Goal: Task Accomplishment & Management: Use online tool/utility

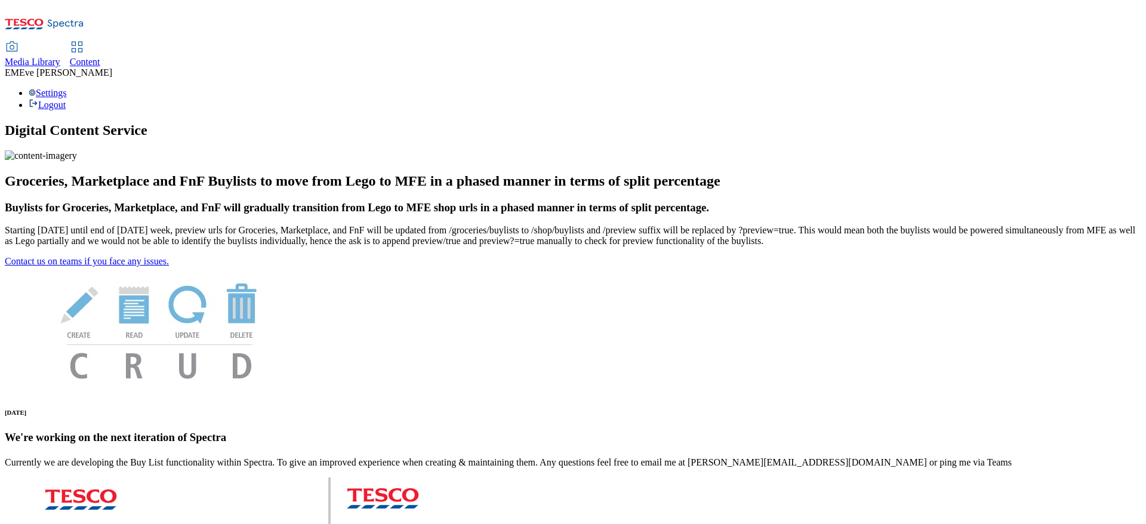
click at [100, 57] on div "Content" at bounding box center [85, 62] width 30 height 11
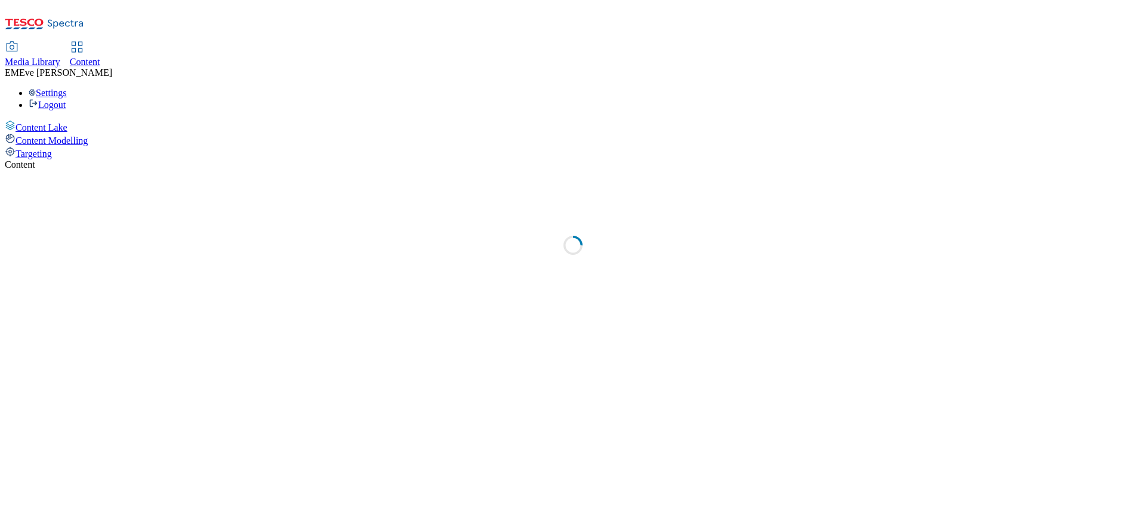
select select "ghs-[GEOGRAPHIC_DATA]"
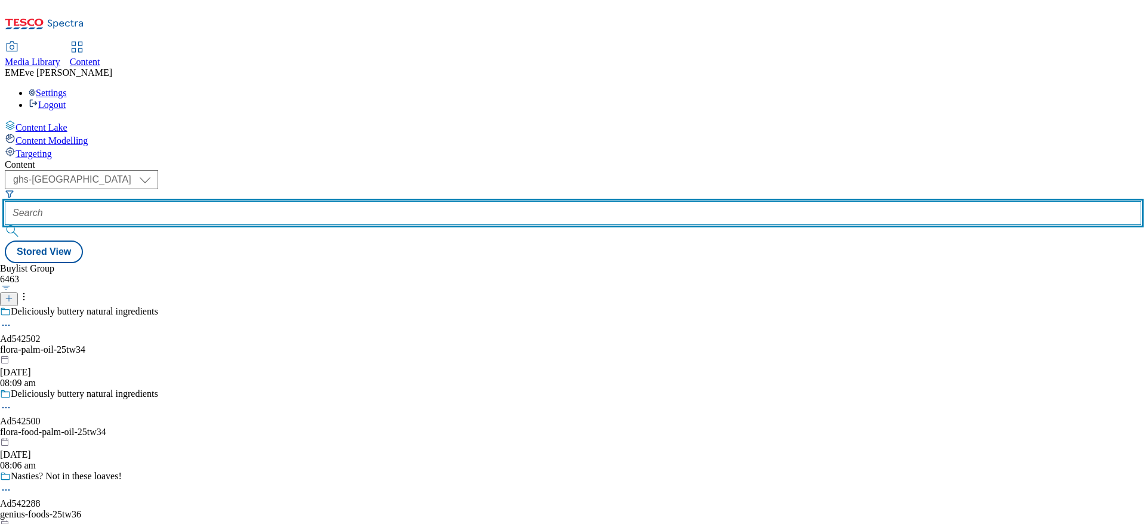
click at [274, 201] on input "text" at bounding box center [573, 213] width 1137 height 24
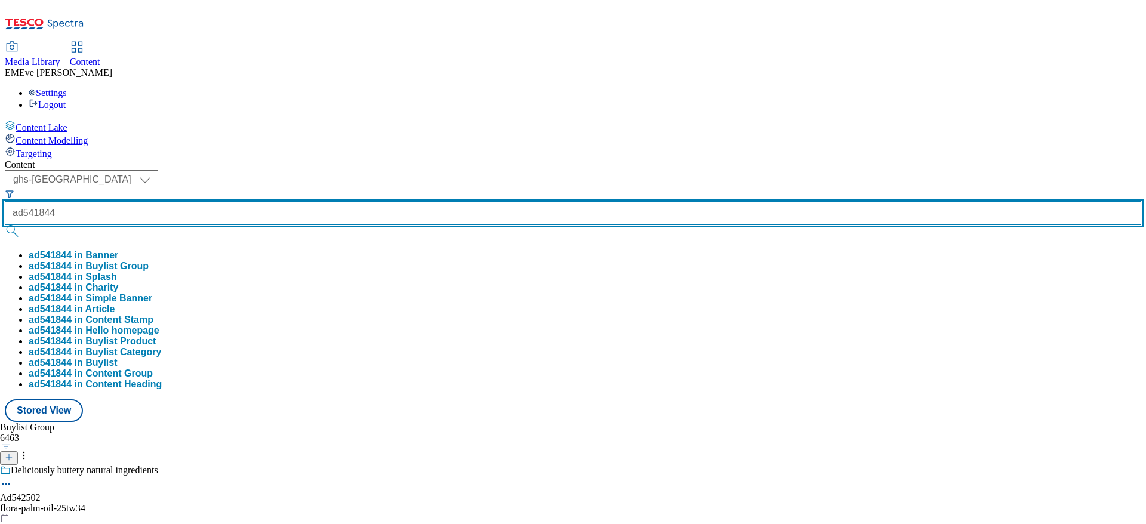
type input "ad541844"
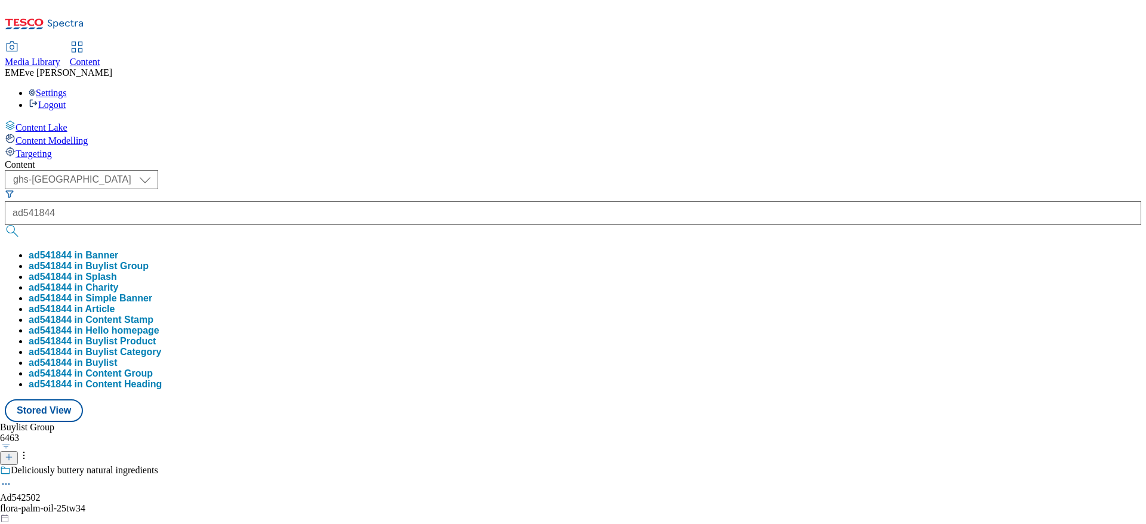
click at [149, 261] on button "ad541844 in Buylist Group" at bounding box center [89, 266] width 120 height 11
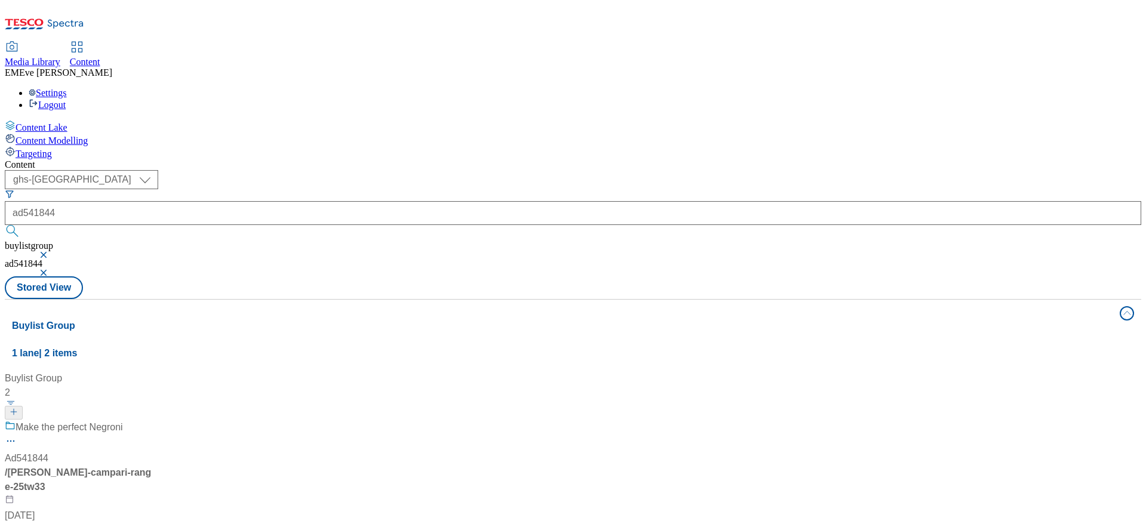
click at [154, 420] on div "Make the perfect Negroni Ad541844 / [PERSON_NAME]-campari-range-25tw33 [DATE] 0…" at bounding box center [79, 478] width 149 height 117
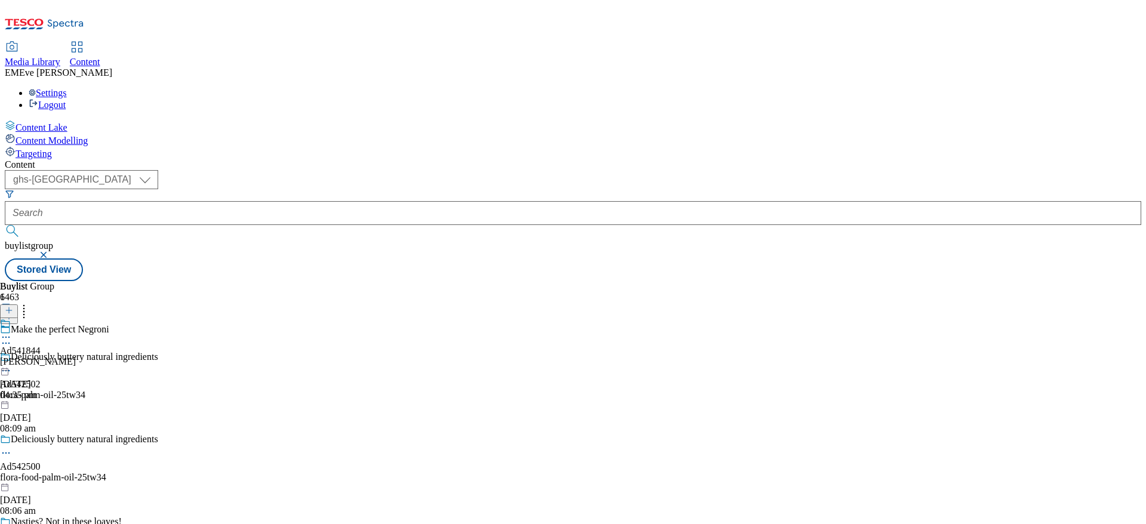
click at [41, 346] on span "Ad541844" at bounding box center [20, 351] width 41 height 11
click at [134, 318] on div "[PERSON_NAME] Ltd" at bounding box center [67, 331] width 134 height 27
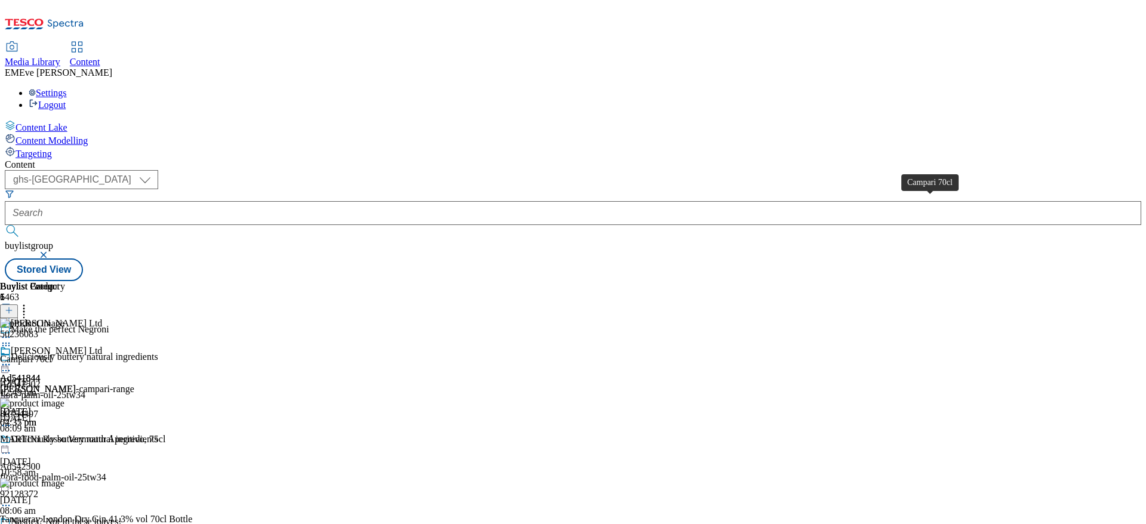
scroll to position [239, 0]
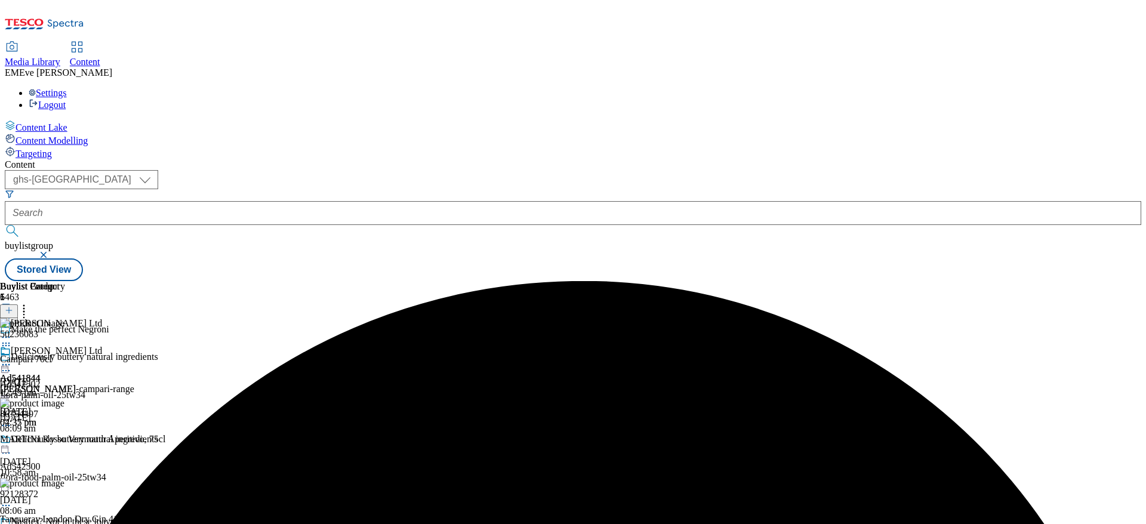
click at [12, 359] on icon at bounding box center [6, 365] width 12 height 12
click at [75, 496] on span "Un-publish" at bounding box center [56, 500] width 38 height 9
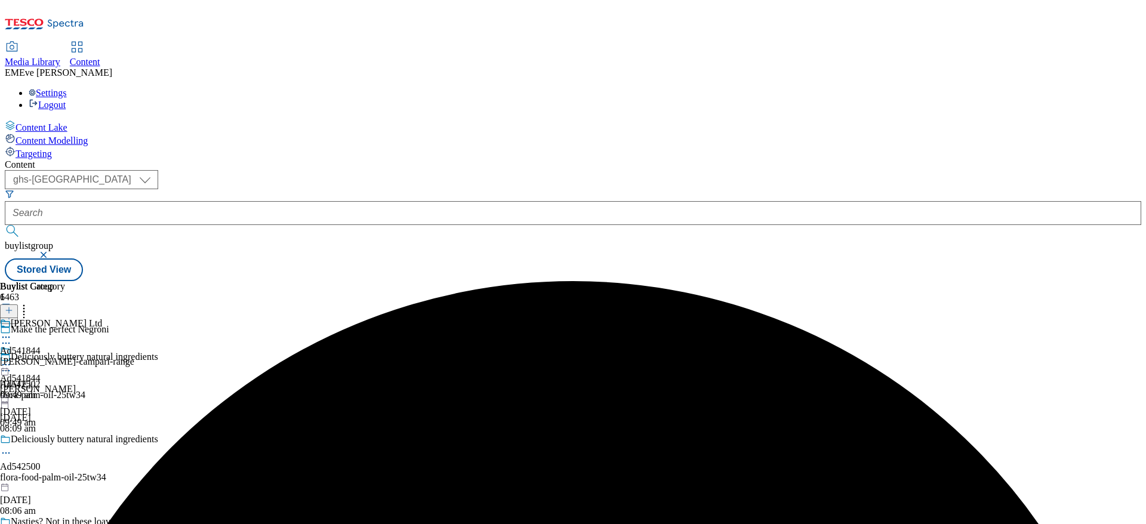
click at [12, 359] on icon at bounding box center [6, 365] width 12 height 12
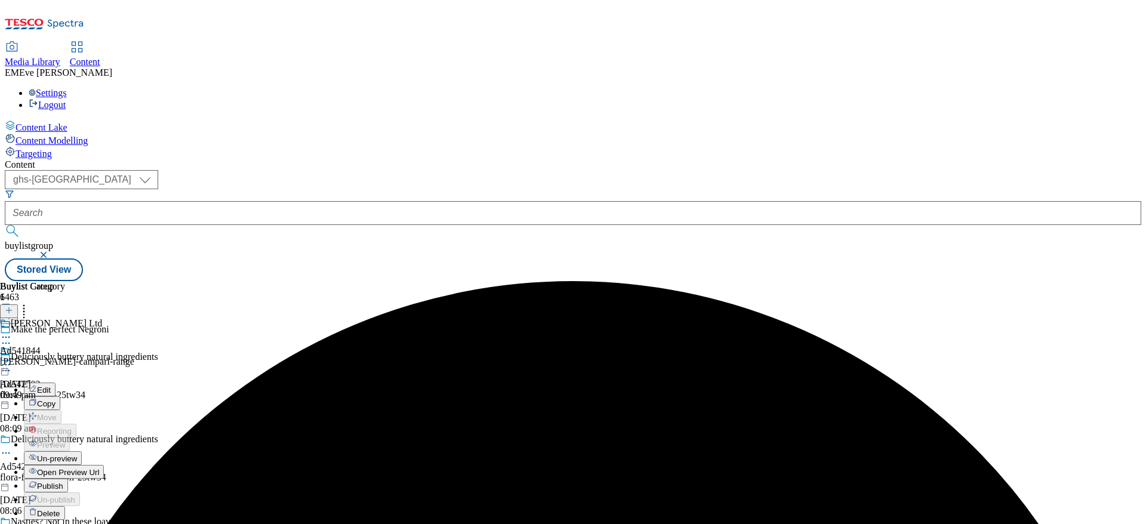
click at [104, 451] on li "Un-preview" at bounding box center [64, 458] width 80 height 14
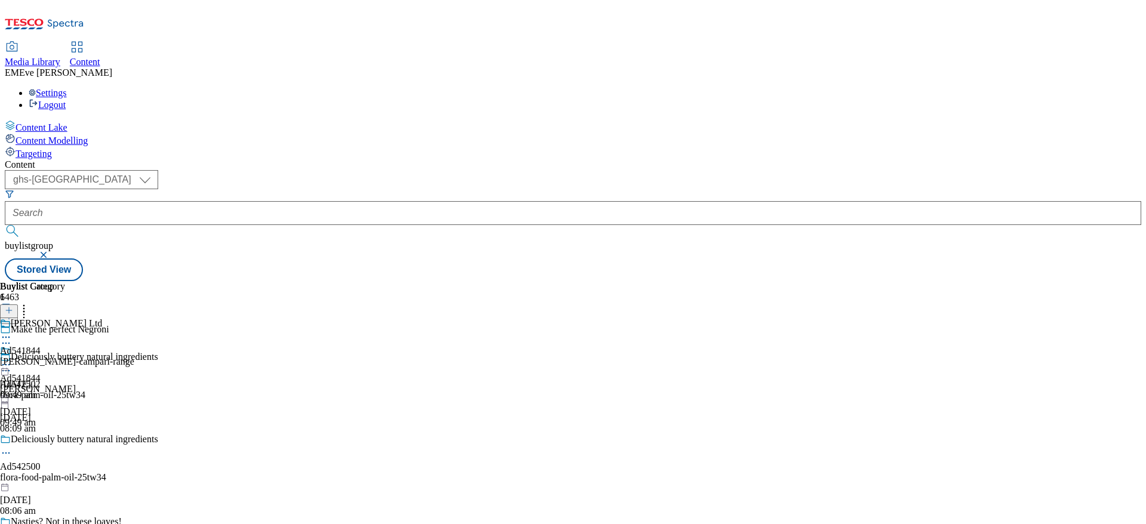
click at [12, 359] on icon at bounding box center [6, 365] width 12 height 12
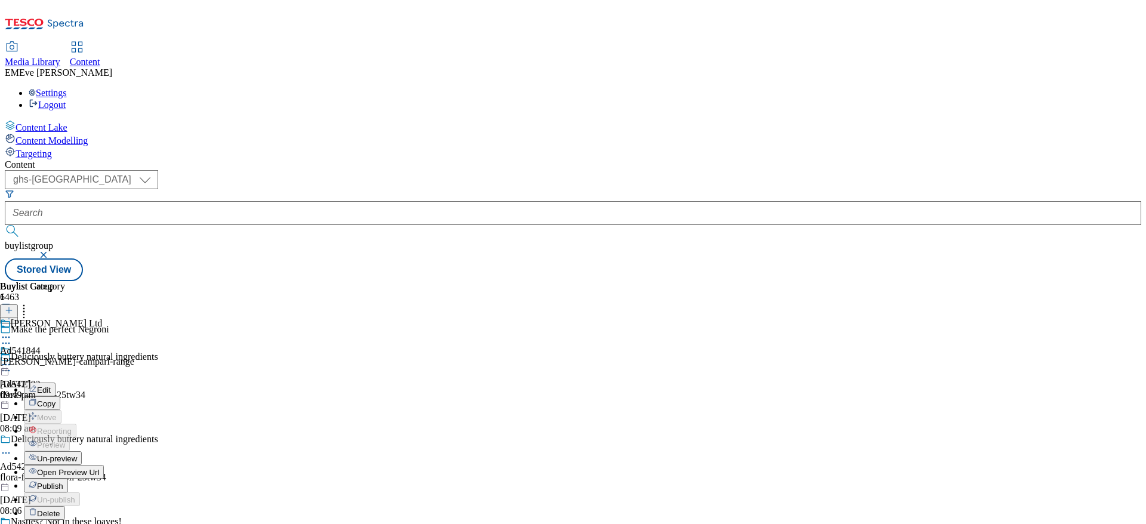
click at [77, 454] on span "Un-preview" at bounding box center [57, 458] width 40 height 9
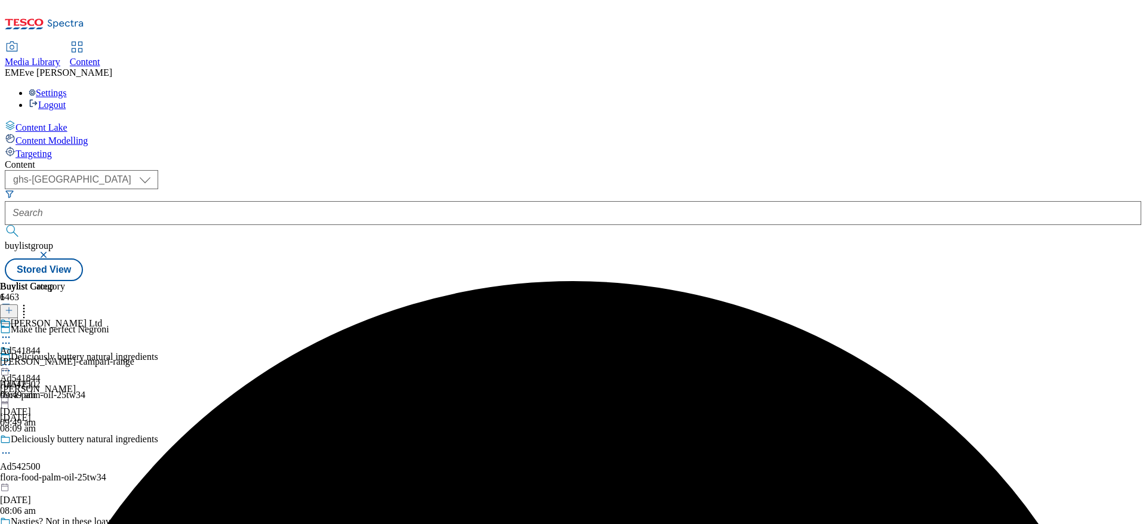
click at [134, 318] on div "[PERSON_NAME] Ltd Ad541844 [PERSON_NAME]-campari-range [DATE] 09:49 am" at bounding box center [67, 359] width 134 height 82
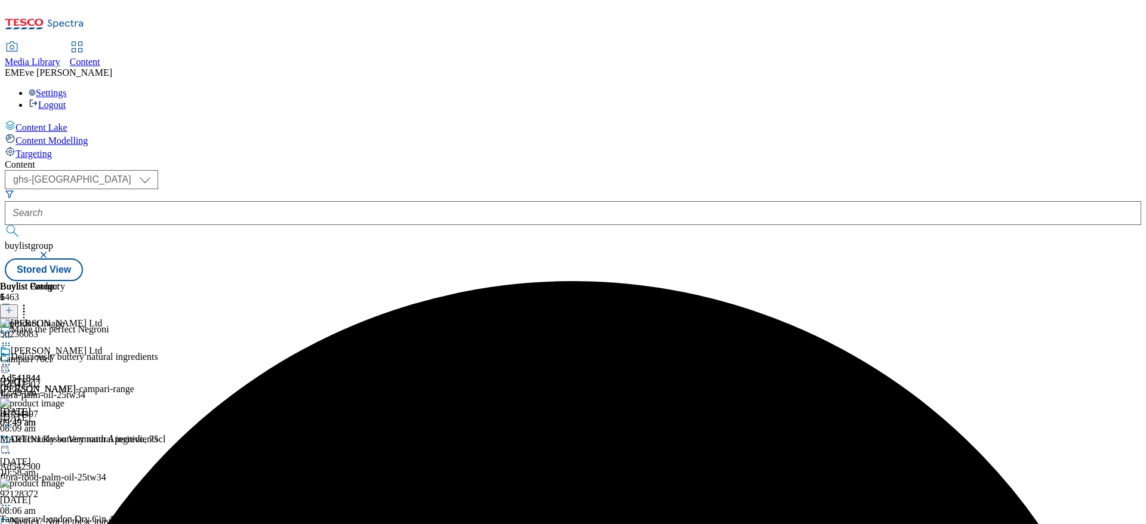
scroll to position [239, 0]
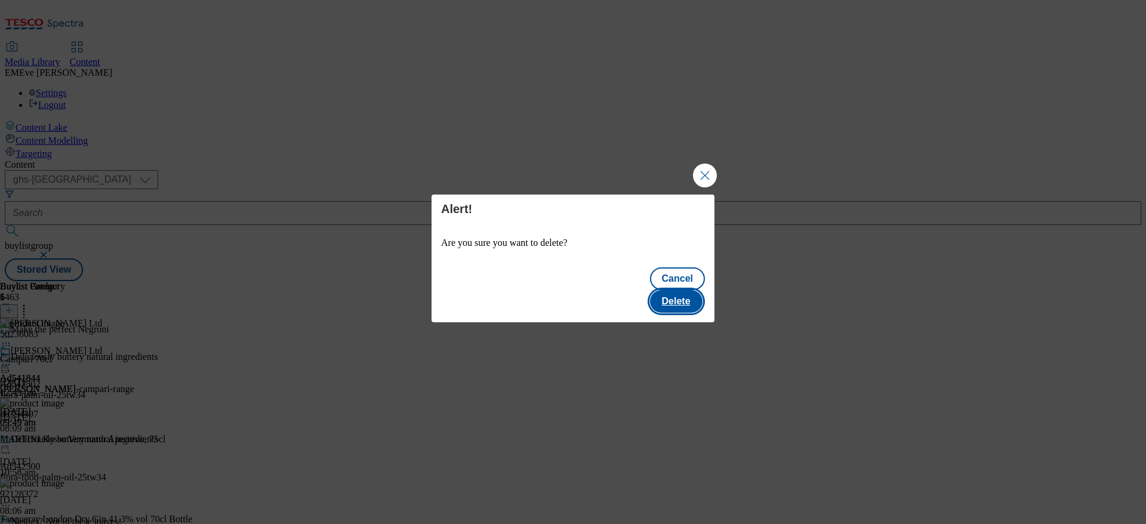
click at [701, 291] on button "Delete" at bounding box center [676, 301] width 53 height 23
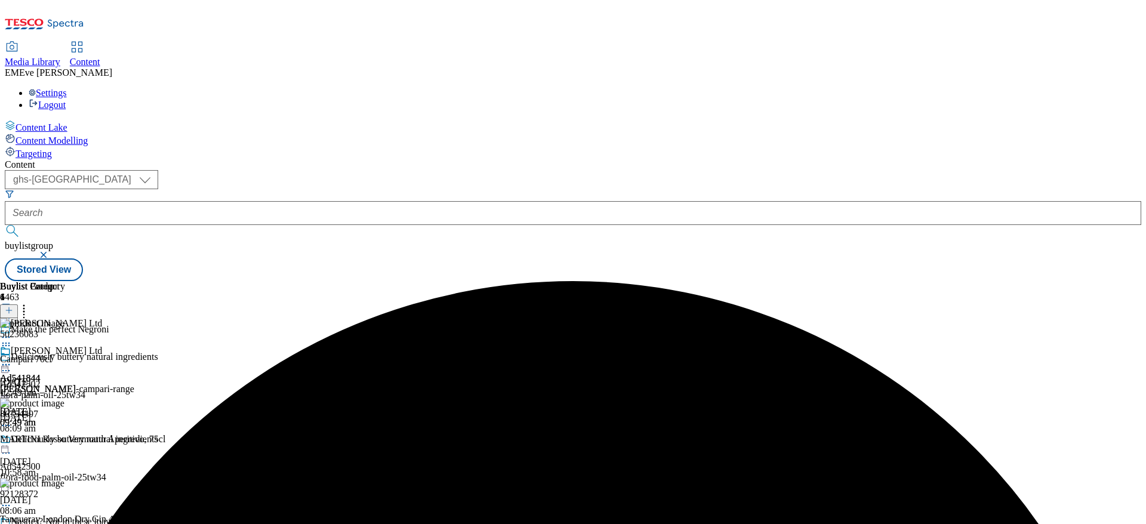
click at [13, 306] on icon at bounding box center [9, 310] width 8 height 8
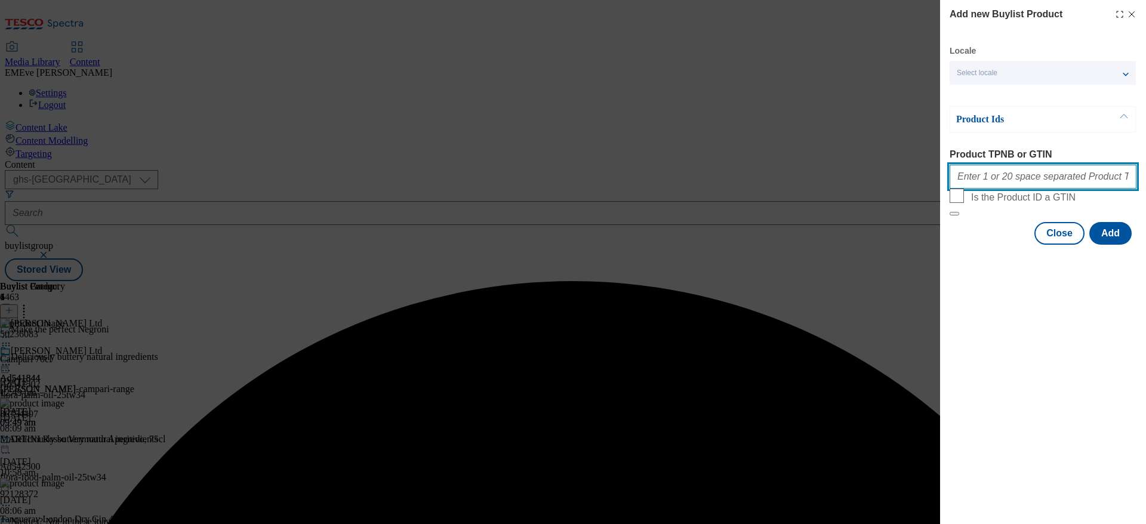
click at [982, 173] on input "Product TPNB or GTIN" at bounding box center [1043, 177] width 187 height 24
paste input "78923044"
type input "78923044"
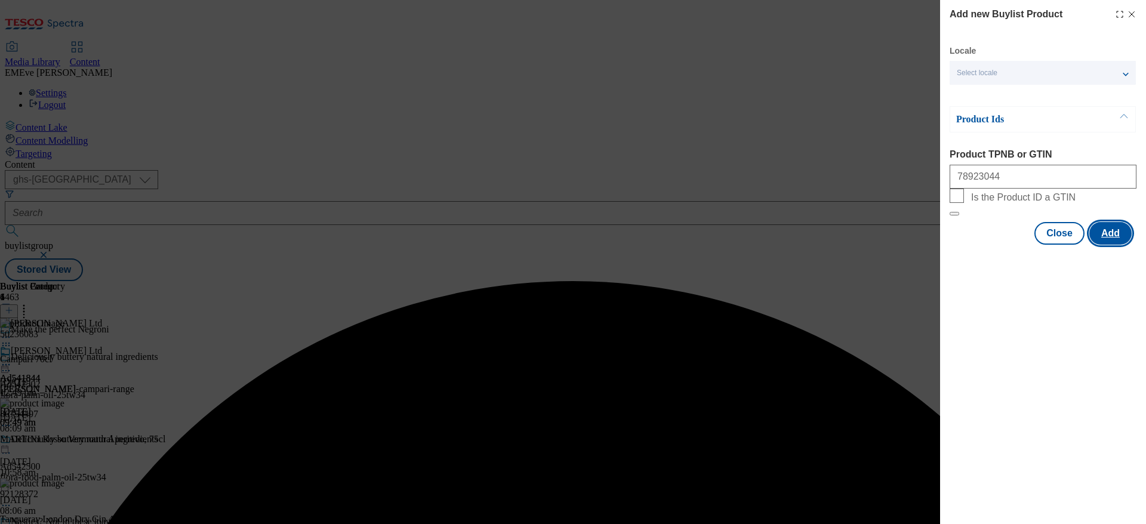
click at [1104, 245] on button "Add" at bounding box center [1111, 233] width 42 height 23
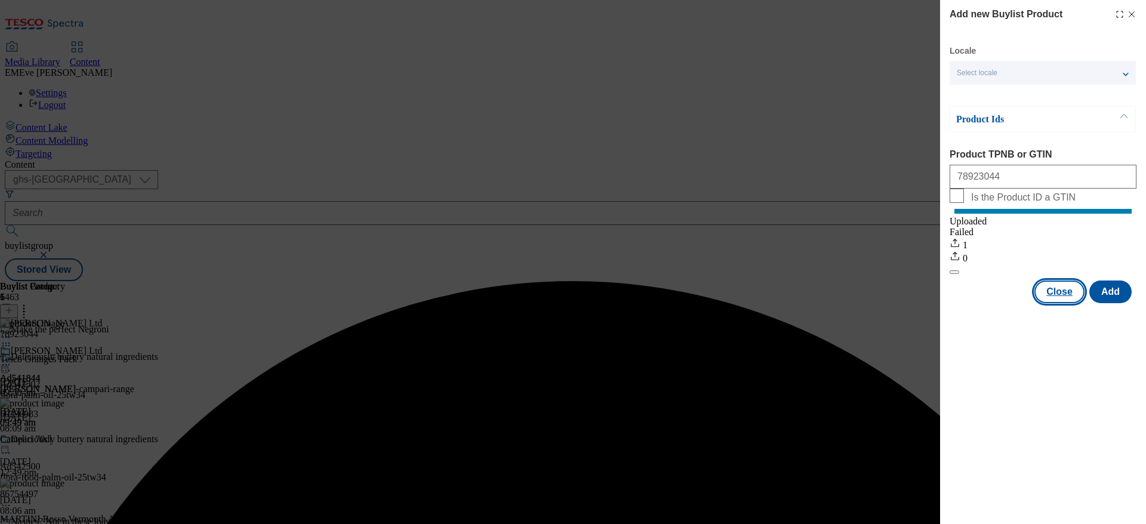
click at [1054, 303] on button "Close" at bounding box center [1060, 292] width 50 height 23
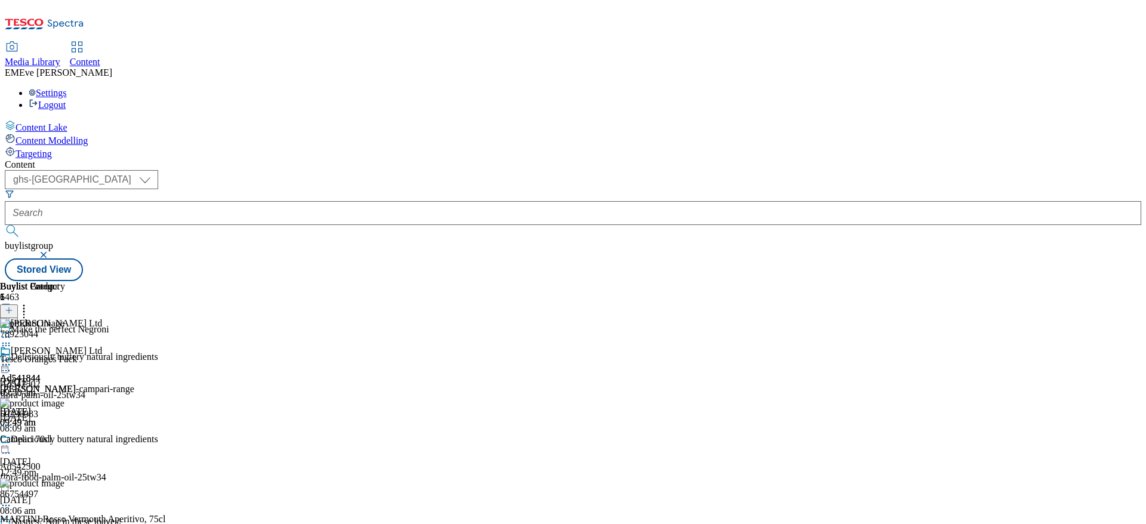
click at [30, 303] on icon at bounding box center [24, 309] width 12 height 12
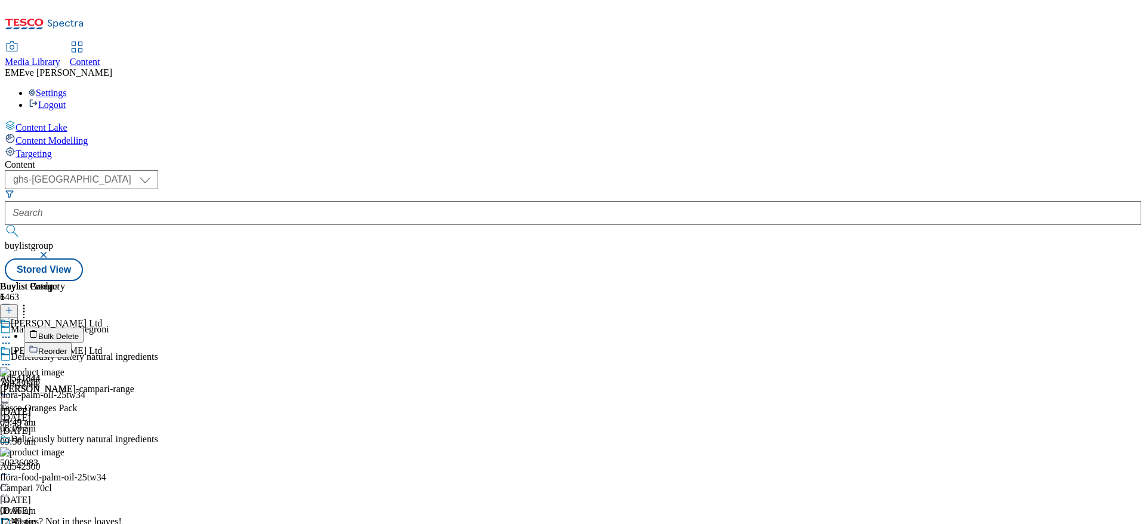
click at [72, 343] on button "Reorder" at bounding box center [48, 350] width 48 height 15
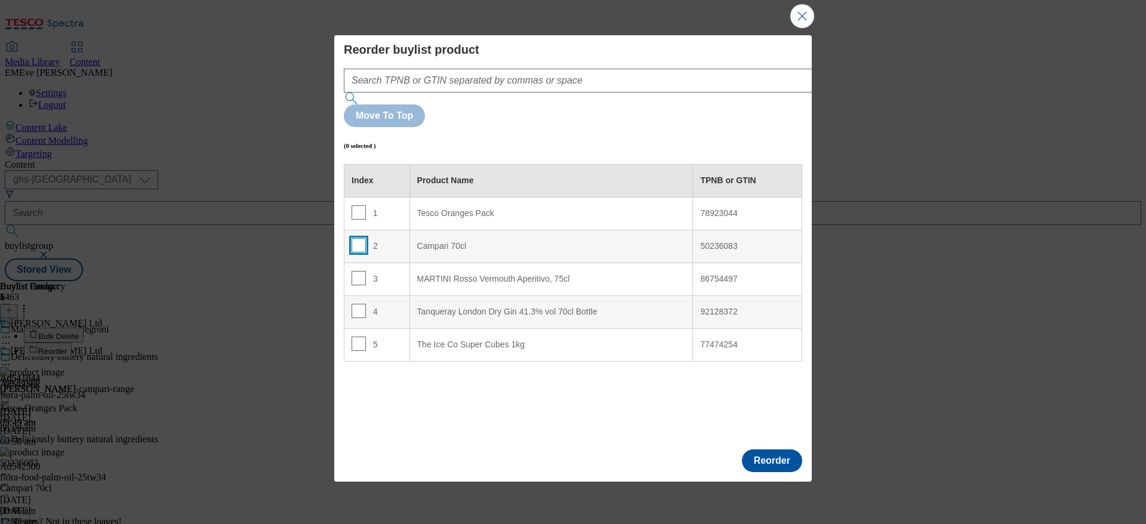
click at [356, 238] on input "Modal" at bounding box center [359, 245] width 14 height 14
checkbox input "true"
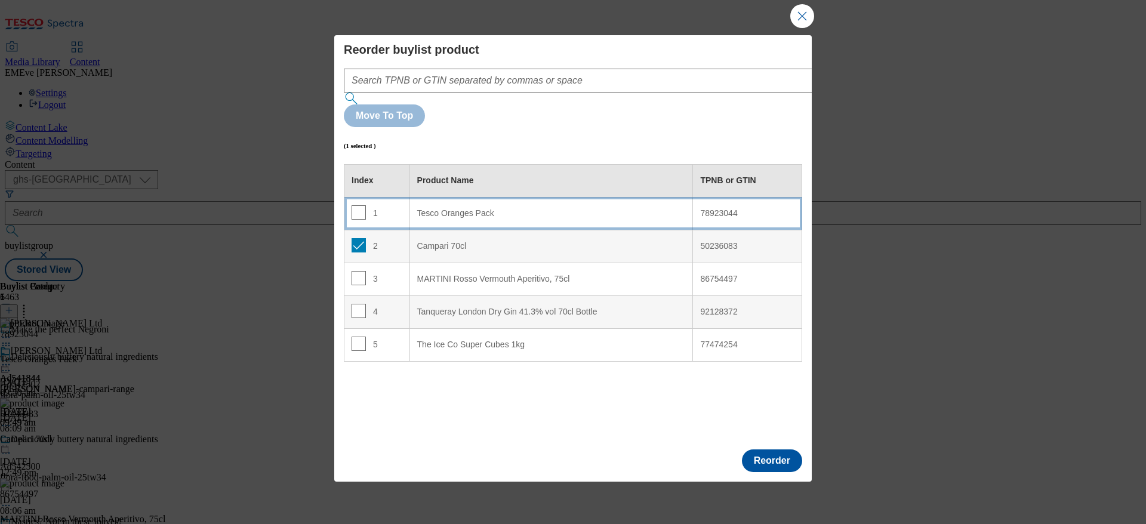
click at [400, 197] on td "1" at bounding box center [377, 213] width 66 height 33
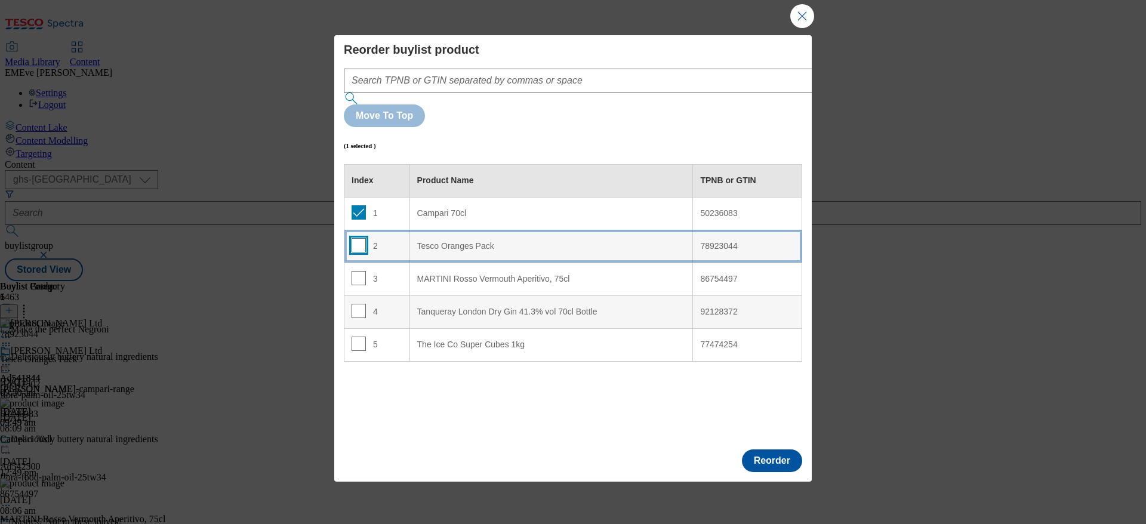
click at [357, 238] on input "Modal" at bounding box center [359, 245] width 14 height 14
checkbox input "true"
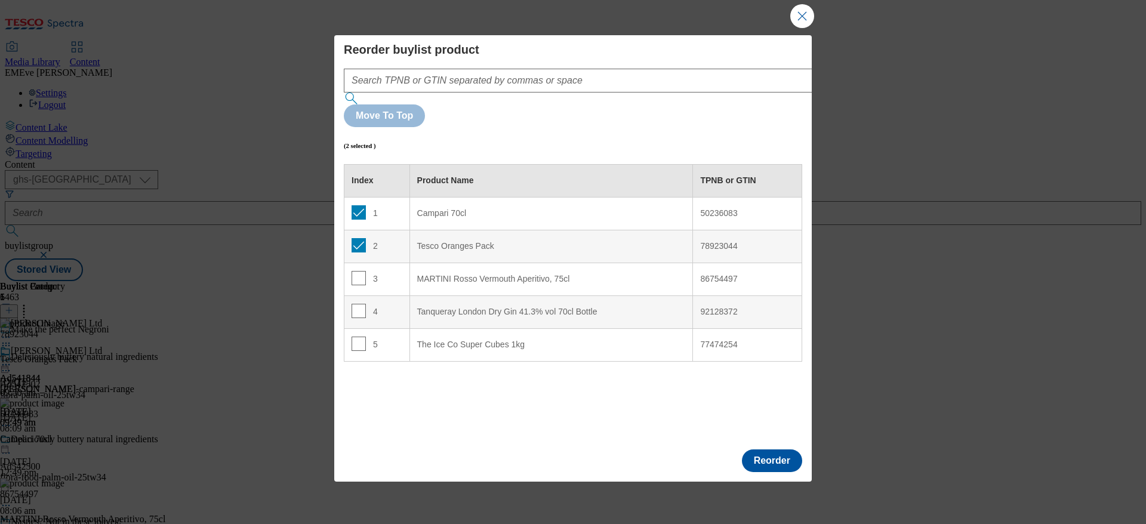
click at [359, 197] on td "1" at bounding box center [377, 213] width 66 height 33
click at [352, 205] on input "Modal" at bounding box center [359, 212] width 14 height 14
checkbox input "false"
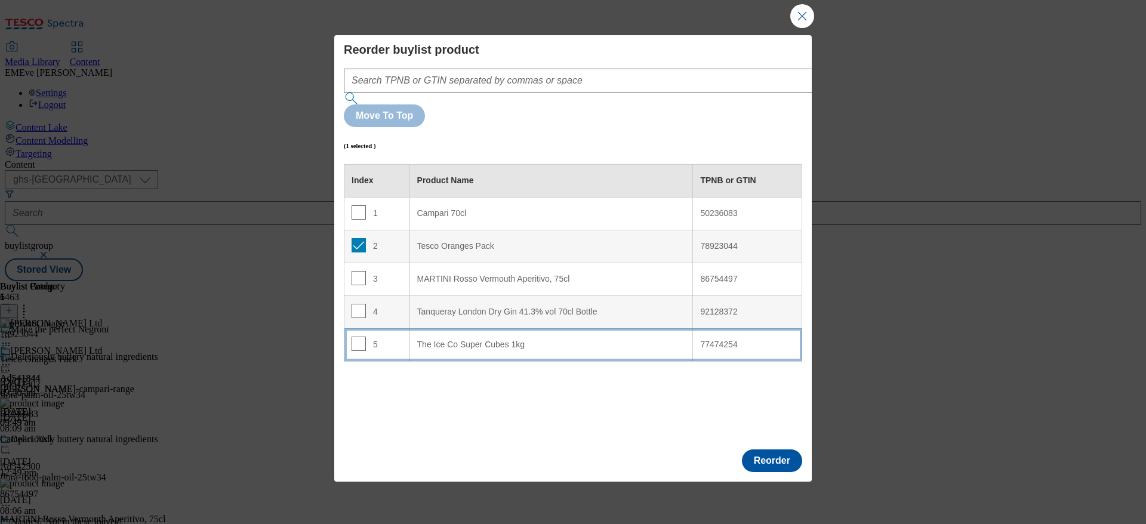
click at [364, 337] on div "5" at bounding box center [377, 345] width 51 height 17
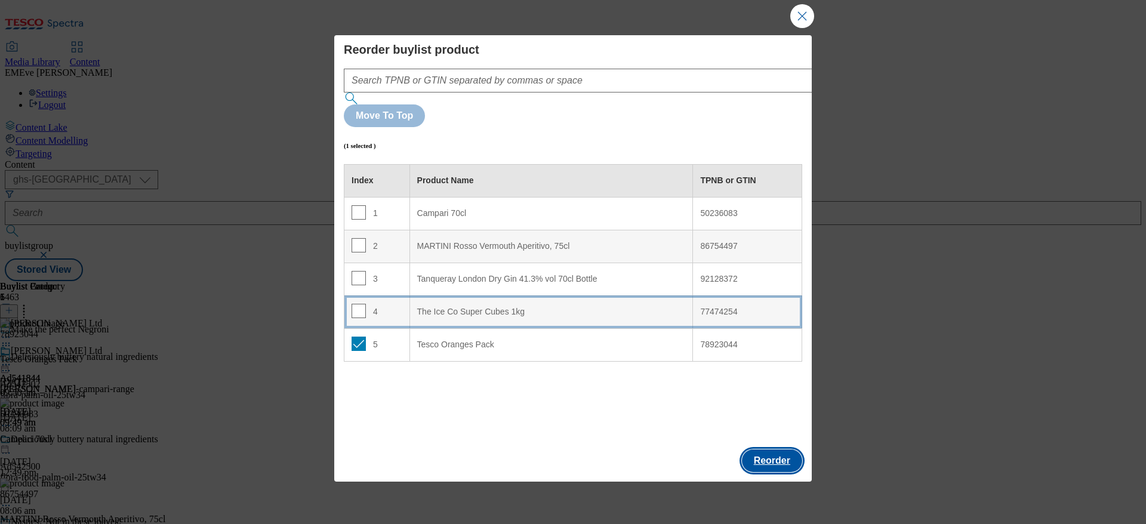
click at [757, 450] on button "Reorder" at bounding box center [772, 461] width 60 height 23
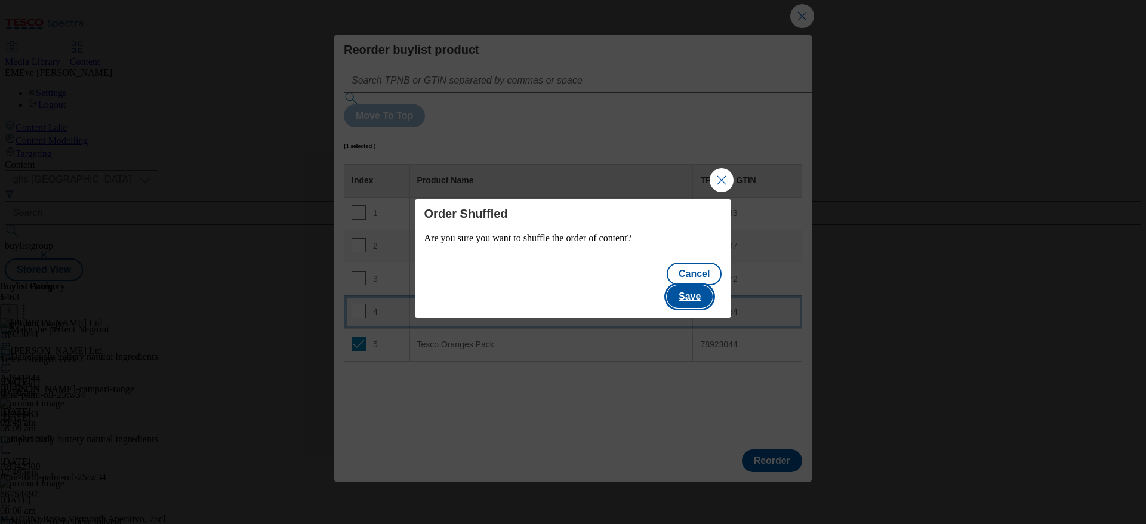
click at [704, 285] on button "Save" at bounding box center [690, 296] width 46 height 23
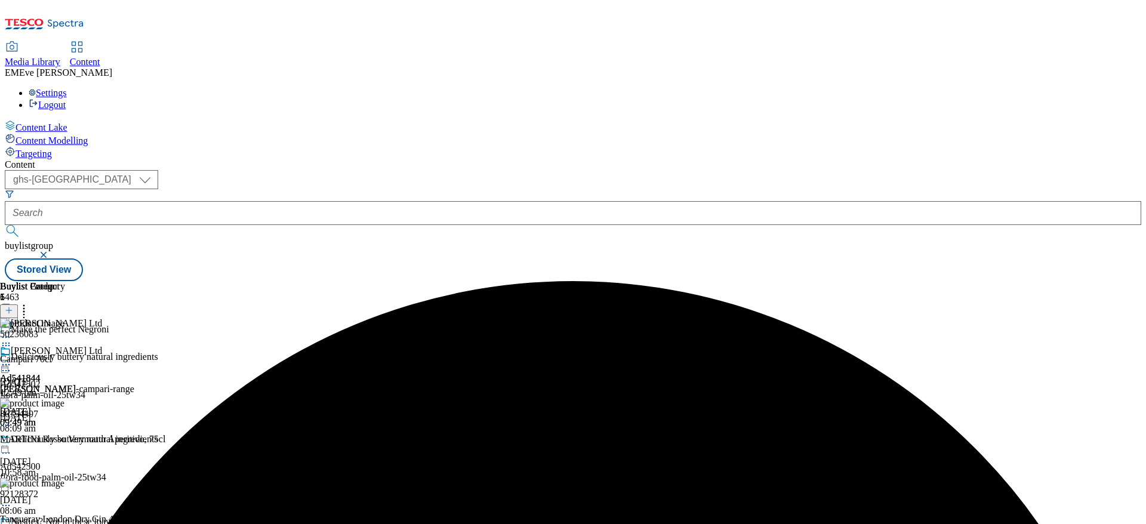
click at [12, 359] on icon at bounding box center [6, 365] width 12 height 12
click at [65, 441] on span "Preview" at bounding box center [51, 445] width 28 height 9
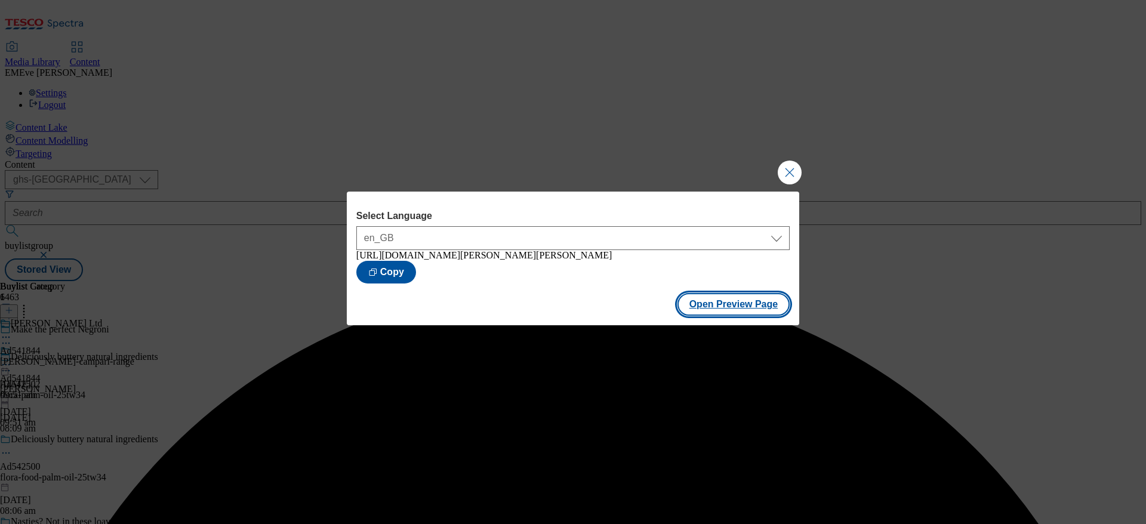
click at [761, 307] on button "Open Preview Page" at bounding box center [734, 304] width 113 height 23
click at [793, 165] on button "Close Modal" at bounding box center [790, 173] width 24 height 24
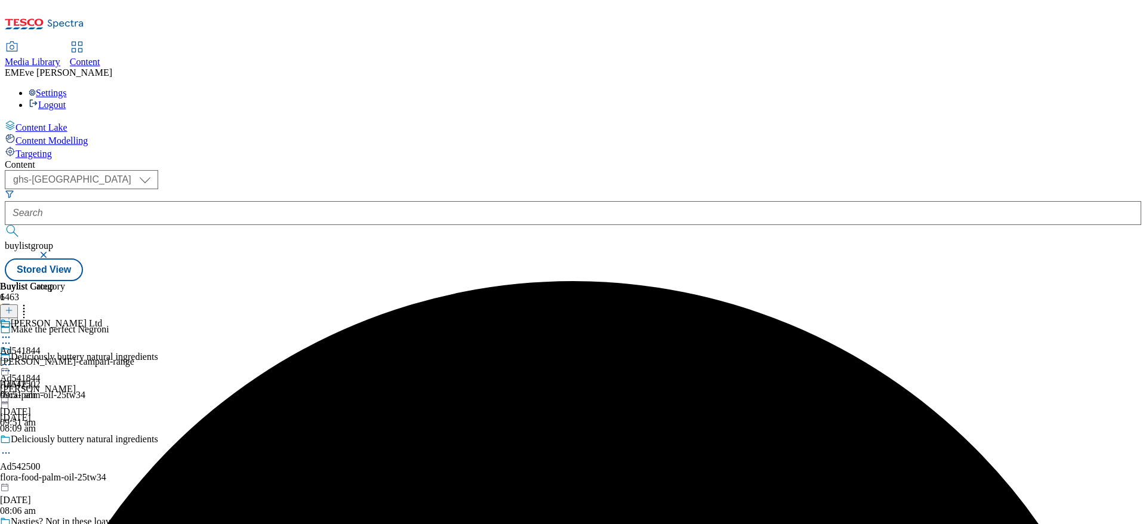
click at [12, 359] on icon at bounding box center [6, 365] width 12 height 12
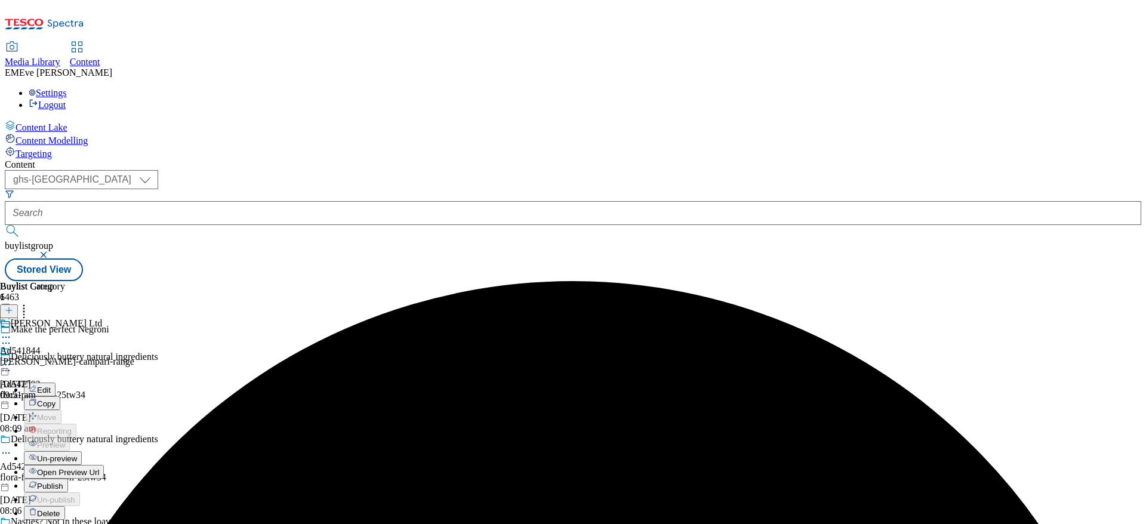
click at [68, 479] on button "Publish" at bounding box center [46, 486] width 44 height 14
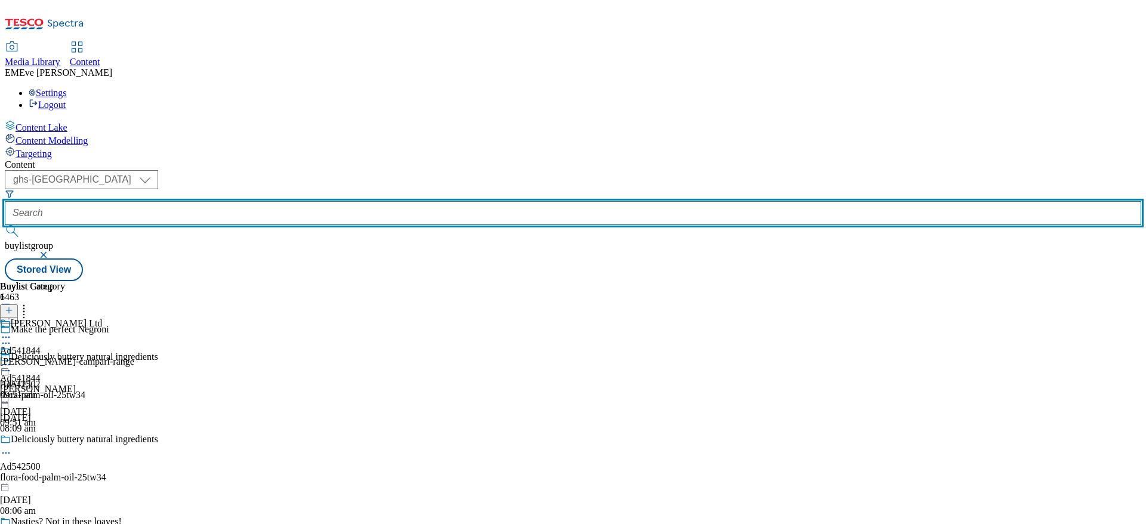
click at [285, 201] on input "text" at bounding box center [573, 213] width 1137 height 24
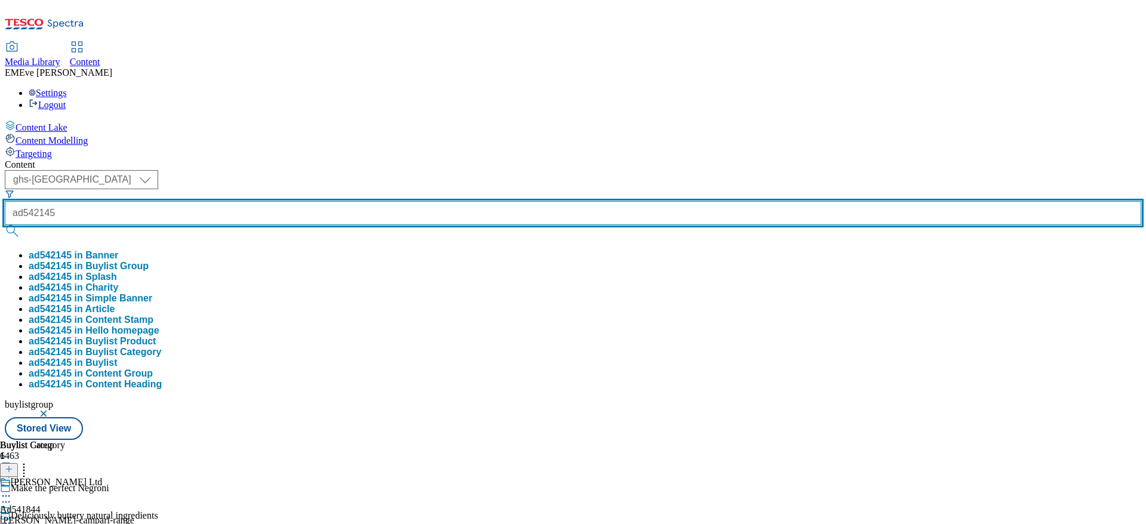
type input "ad542145"
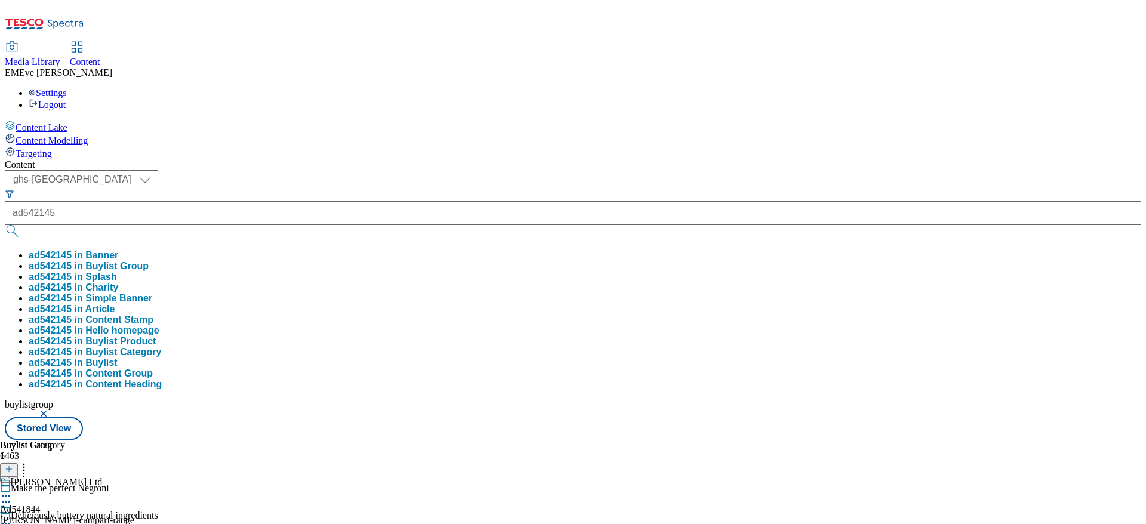
click at [149, 261] on button "ad542145 in Buylist Group" at bounding box center [89, 266] width 120 height 11
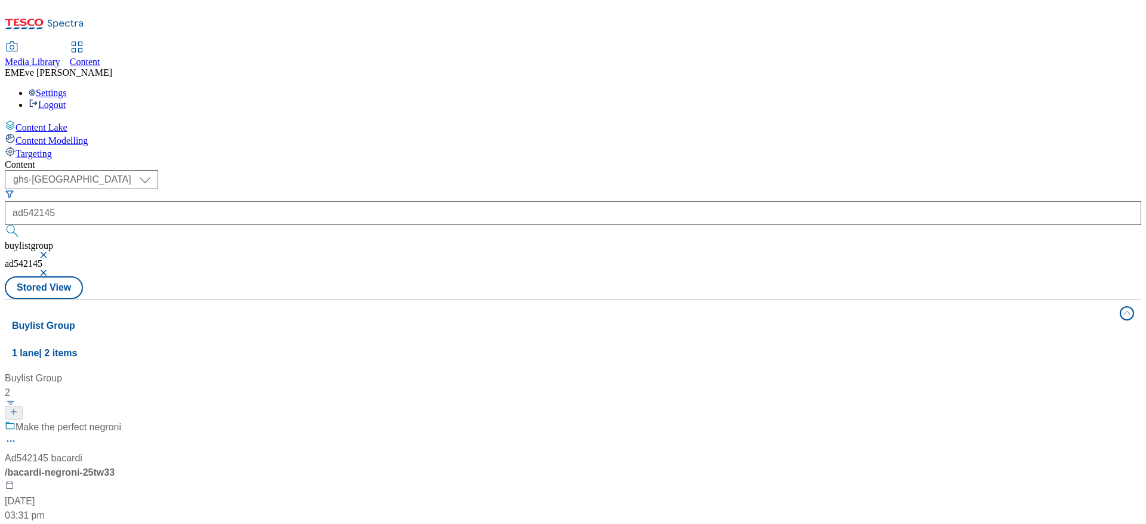
click at [154, 420] on div "Make the perfect negroni Ad542145 bacardi / bacardi-negroni-25tw33 [DATE] 03:31…" at bounding box center [79, 471] width 149 height 103
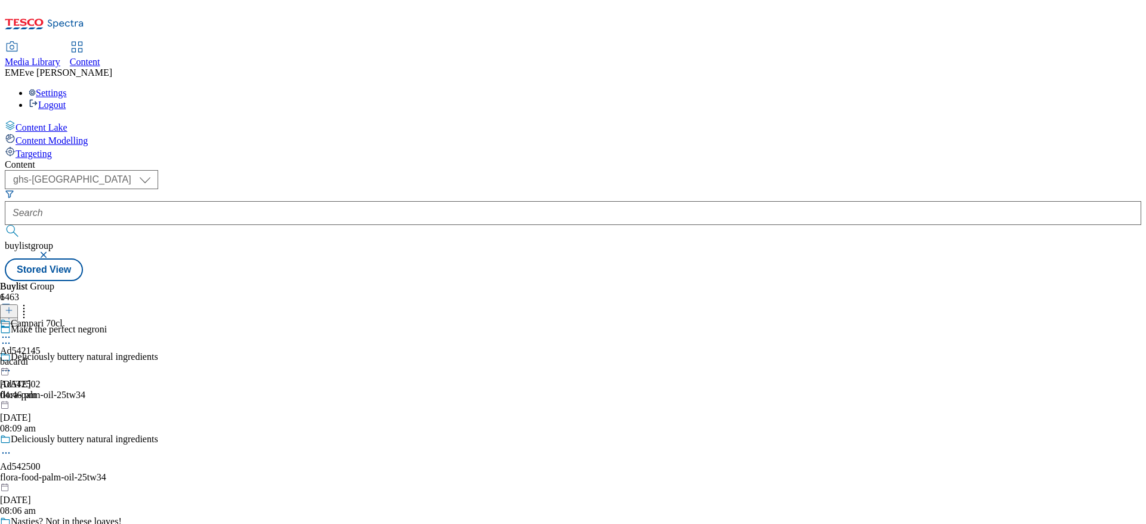
click at [63, 356] on div "bacardi" at bounding box center [31, 361] width 63 height 11
click at [65, 318] on div "Bacardi Ad542145 bacardi-negroni [DATE] 03:31 pm" at bounding box center [32, 359] width 65 height 82
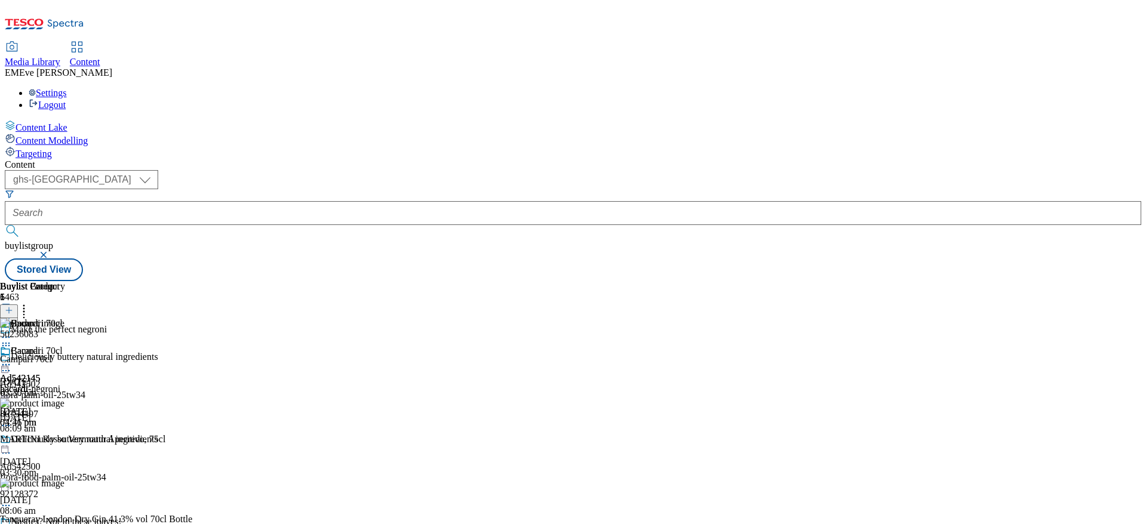
scroll to position [239, 0]
click at [12, 359] on icon at bounding box center [6, 365] width 12 height 12
click at [75, 496] on span "Un-publish" at bounding box center [56, 500] width 38 height 9
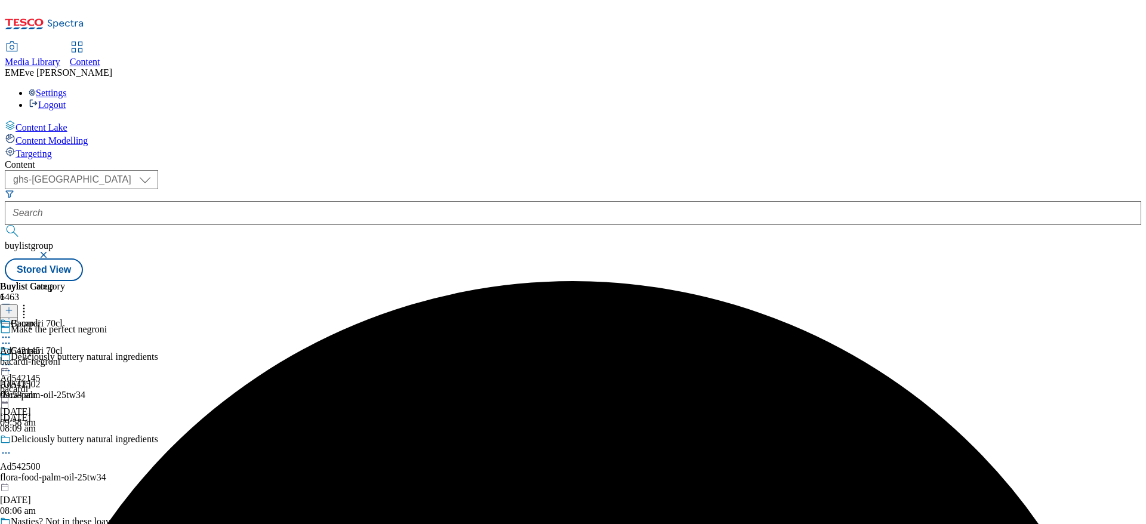
click at [12, 359] on icon at bounding box center [6, 365] width 12 height 12
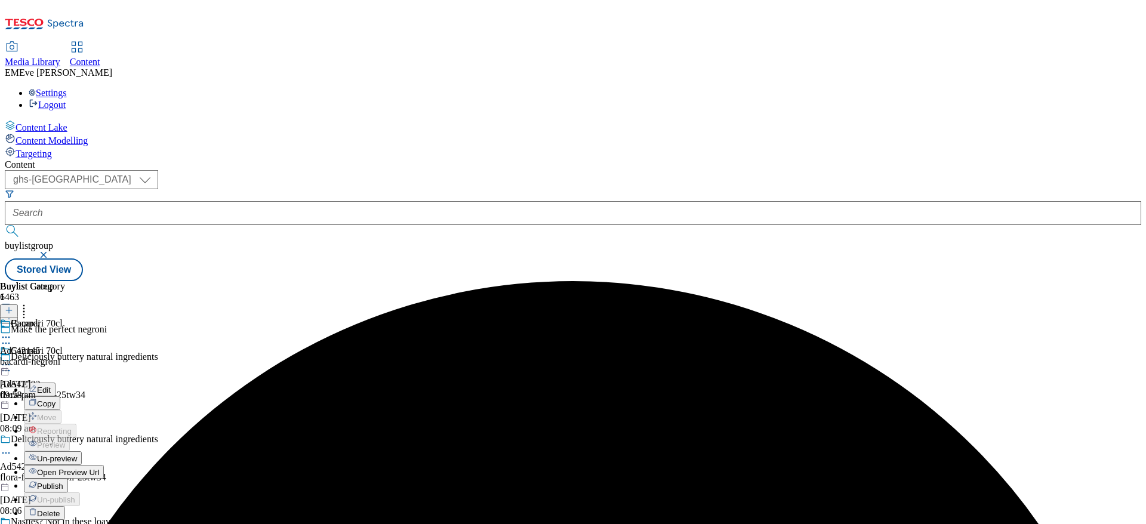
click at [77, 454] on span "Un-preview" at bounding box center [57, 458] width 40 height 9
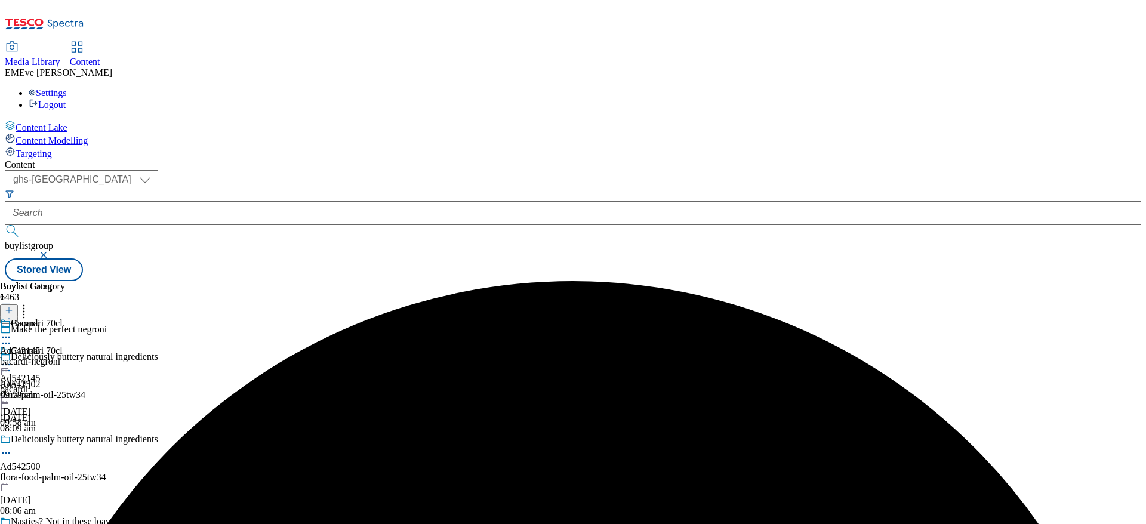
click at [65, 356] on div "bacardi-negroni" at bounding box center [32, 361] width 65 height 11
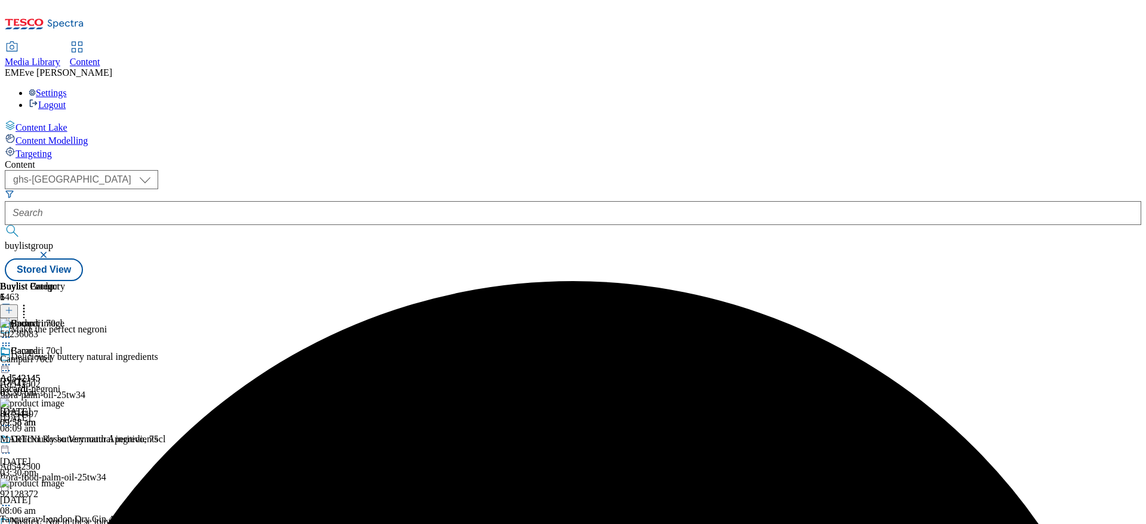
scroll to position [239, 0]
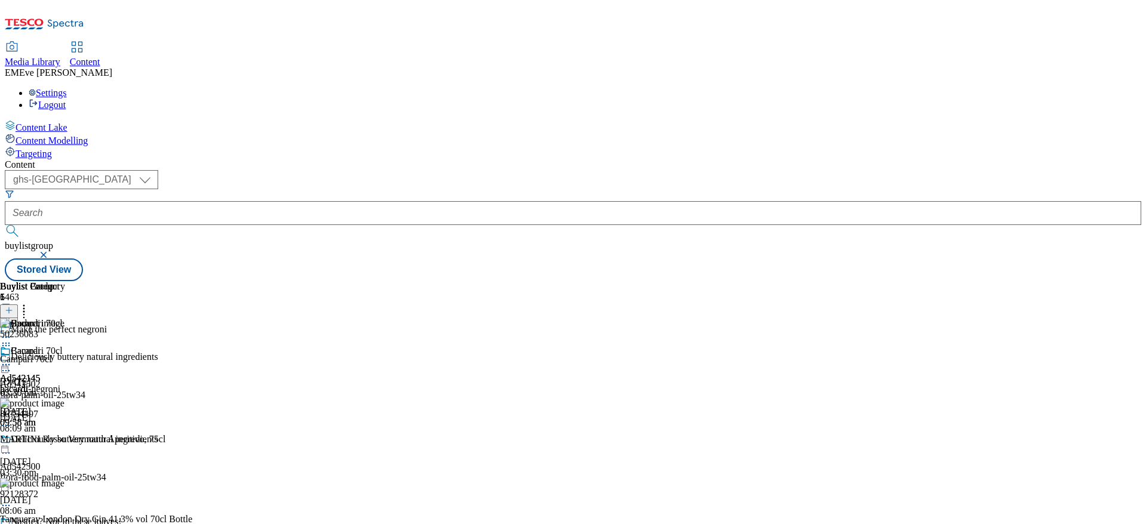
scroll to position [48, 0]
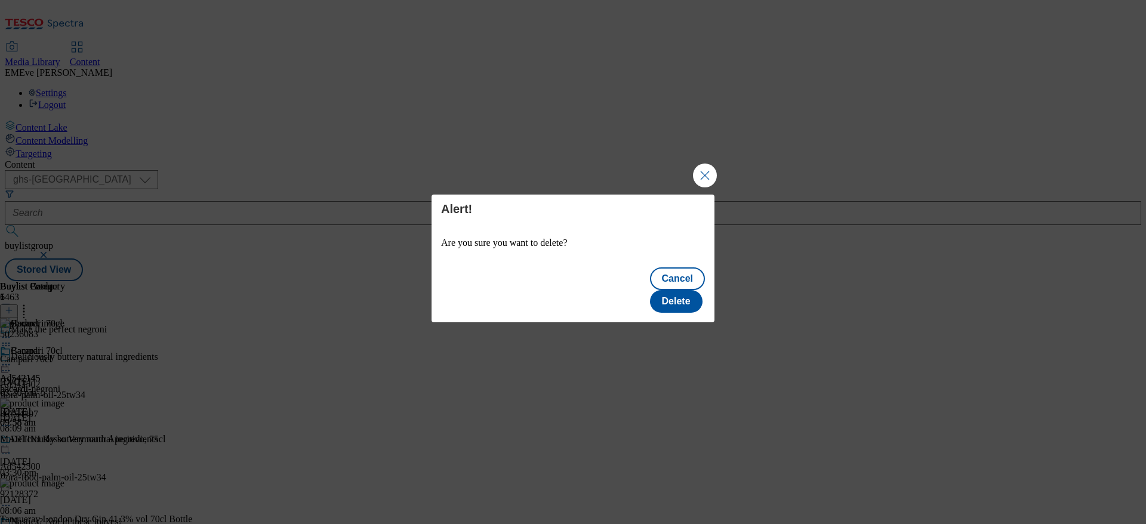
scroll to position [0, 0]
click at [689, 290] on button "Delete" at bounding box center [676, 301] width 53 height 23
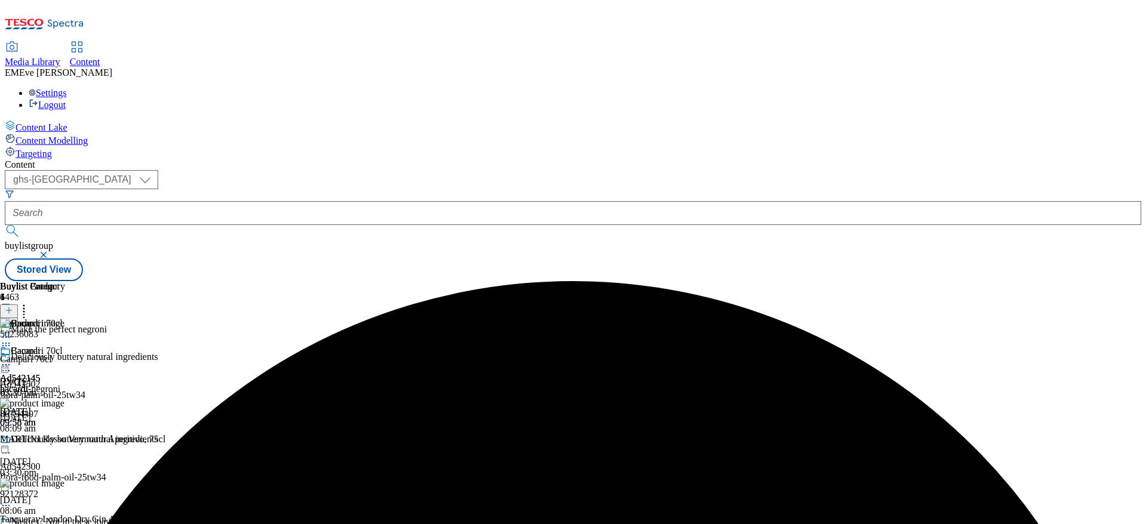
click at [13, 306] on icon at bounding box center [9, 310] width 8 height 8
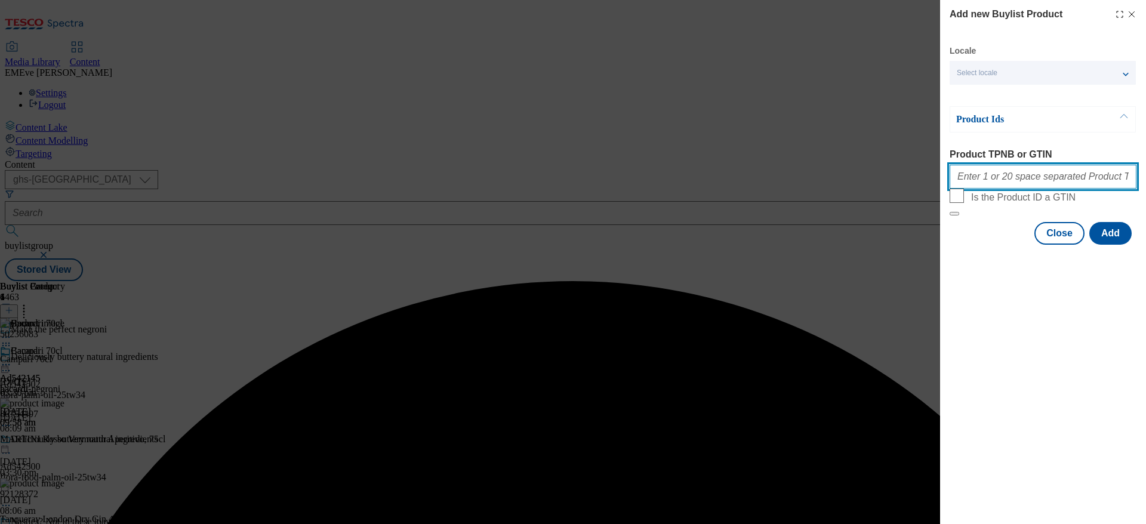
drag, startPoint x: 1015, startPoint y: 183, endPoint x: 1013, endPoint y: 161, distance: 21.6
click at [1015, 183] on input "Product TPNB or GTIN" at bounding box center [1043, 177] width 187 height 24
paste input "78923044"
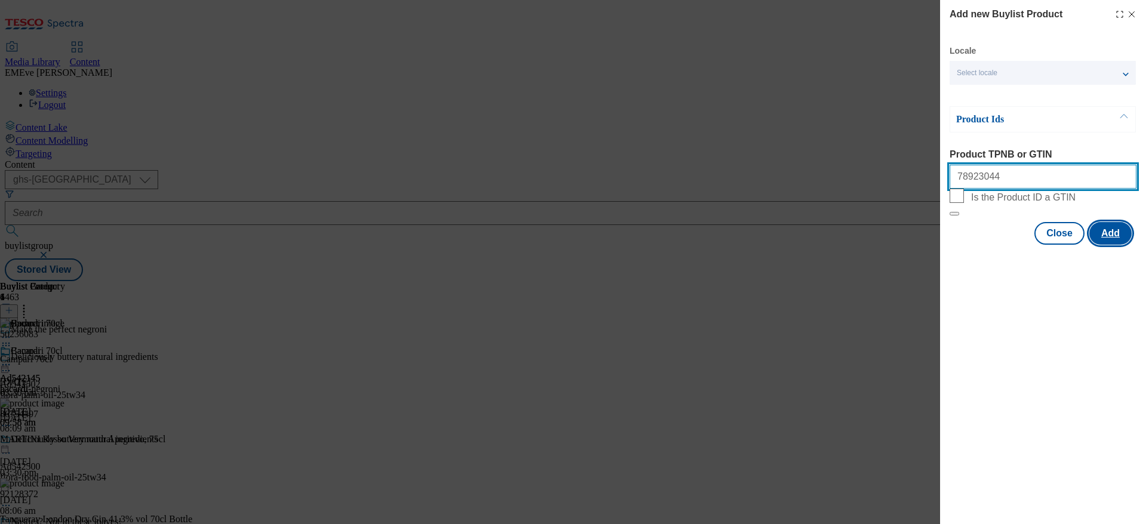
type input "78923044"
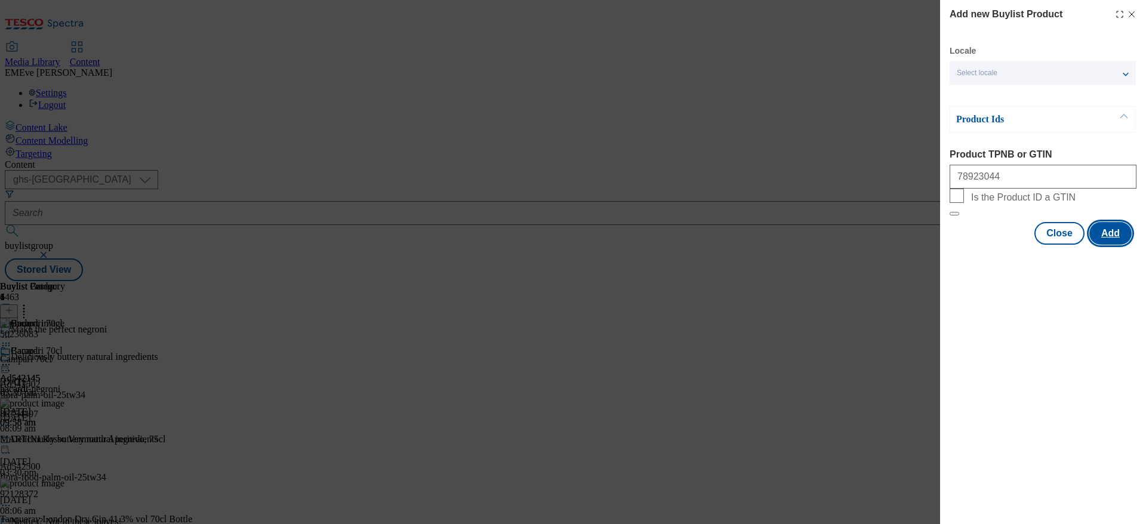
click at [1122, 245] on button "Add" at bounding box center [1111, 233] width 42 height 23
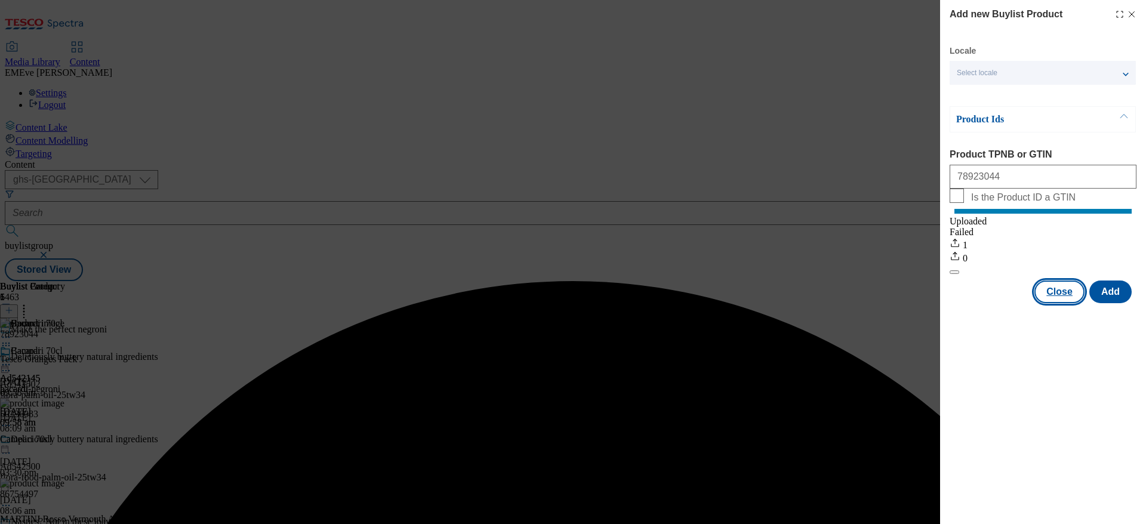
click at [1058, 303] on button "Close" at bounding box center [1060, 292] width 50 height 23
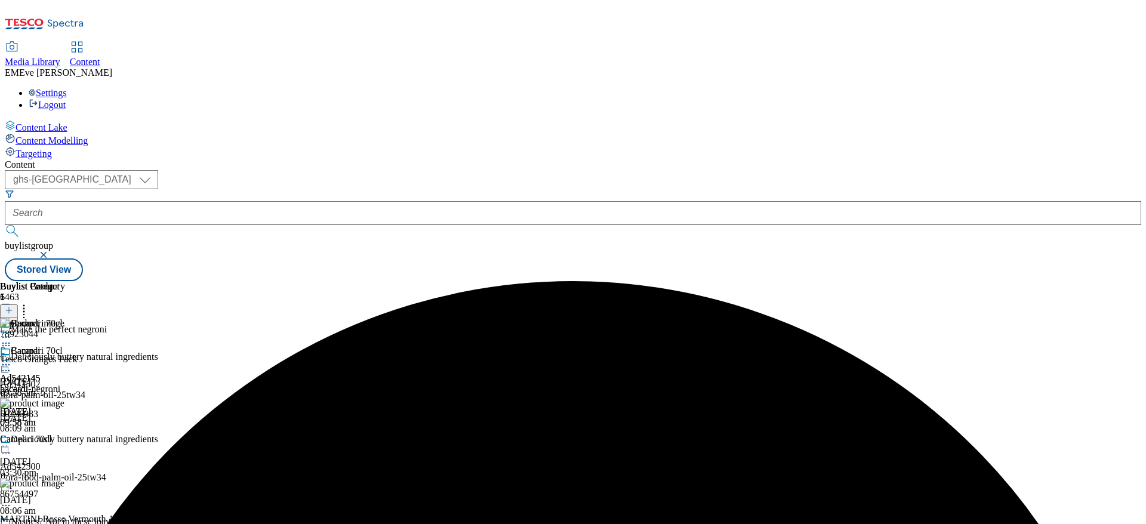
click at [30, 303] on icon at bounding box center [24, 309] width 12 height 12
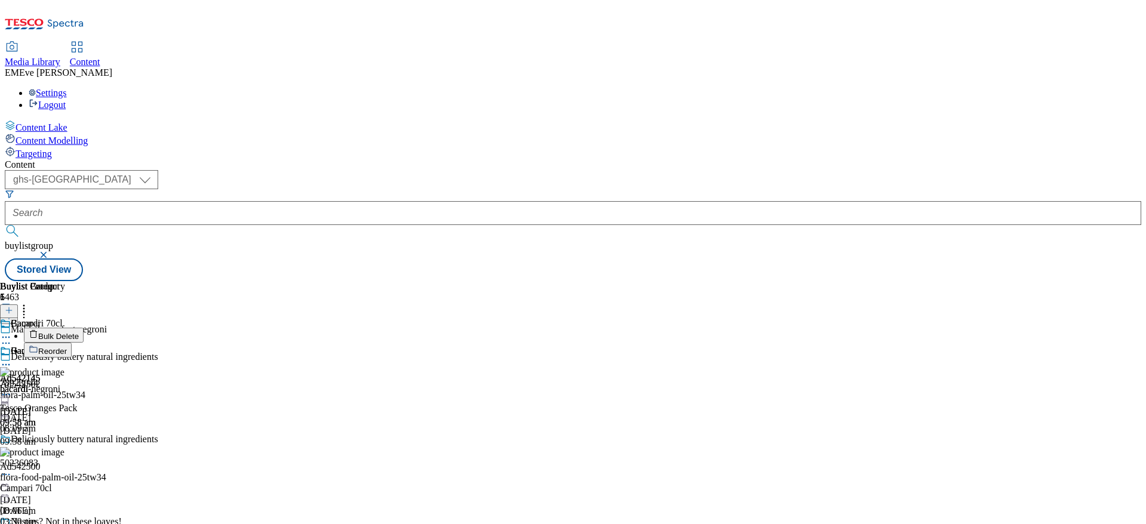
click at [72, 343] on button "Reorder" at bounding box center [48, 350] width 48 height 15
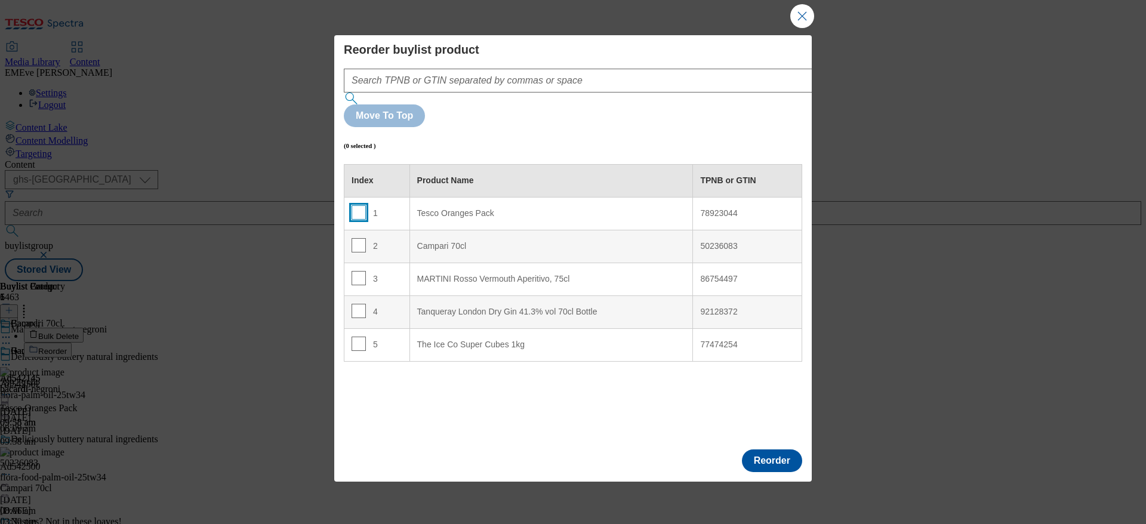
click at [358, 205] on input "Modal" at bounding box center [359, 212] width 14 height 14
checkbox input "true"
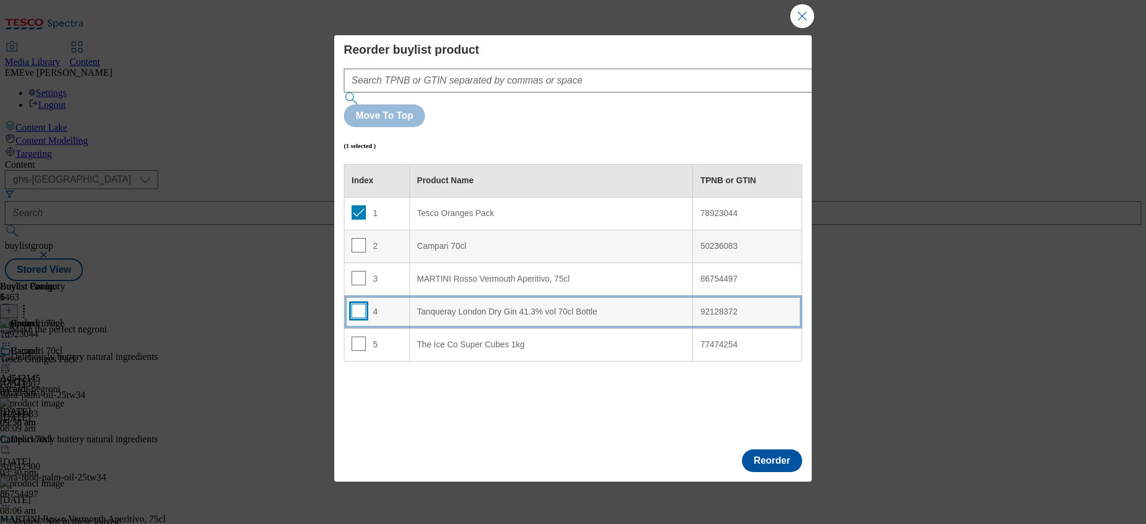
click at [361, 304] on input "Modal" at bounding box center [359, 311] width 14 height 14
checkbox input "false"
click at [380, 304] on div "4" at bounding box center [377, 312] width 51 height 17
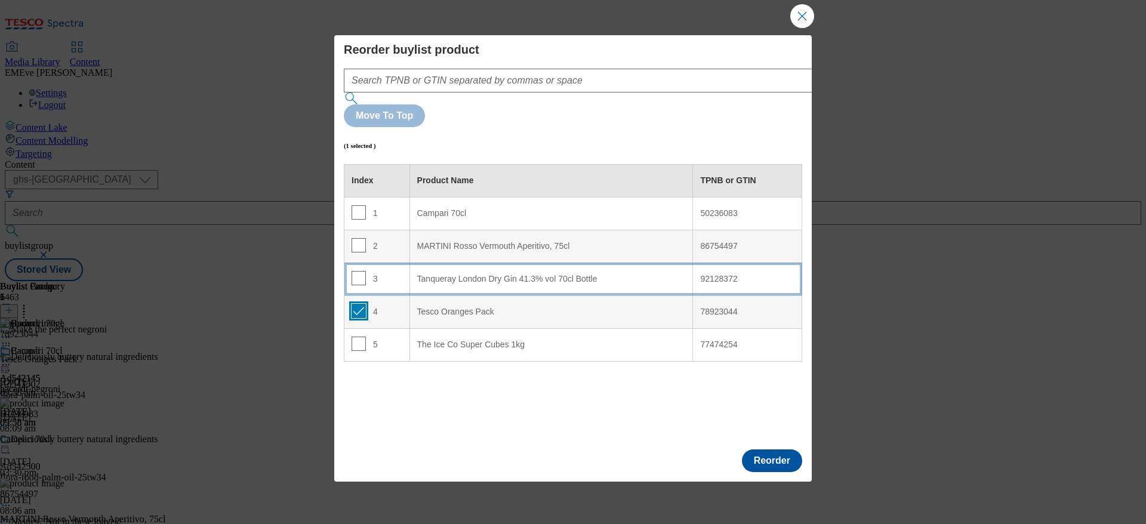
click at [361, 304] on input "Modal" at bounding box center [359, 311] width 14 height 14
checkbox input "false"
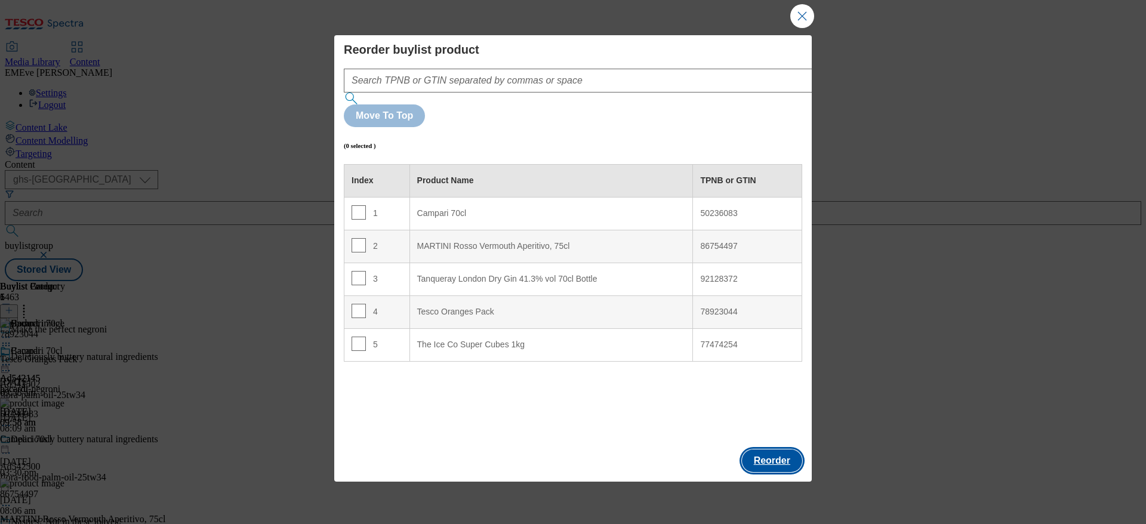
click at [783, 450] on button "Reorder" at bounding box center [772, 461] width 60 height 23
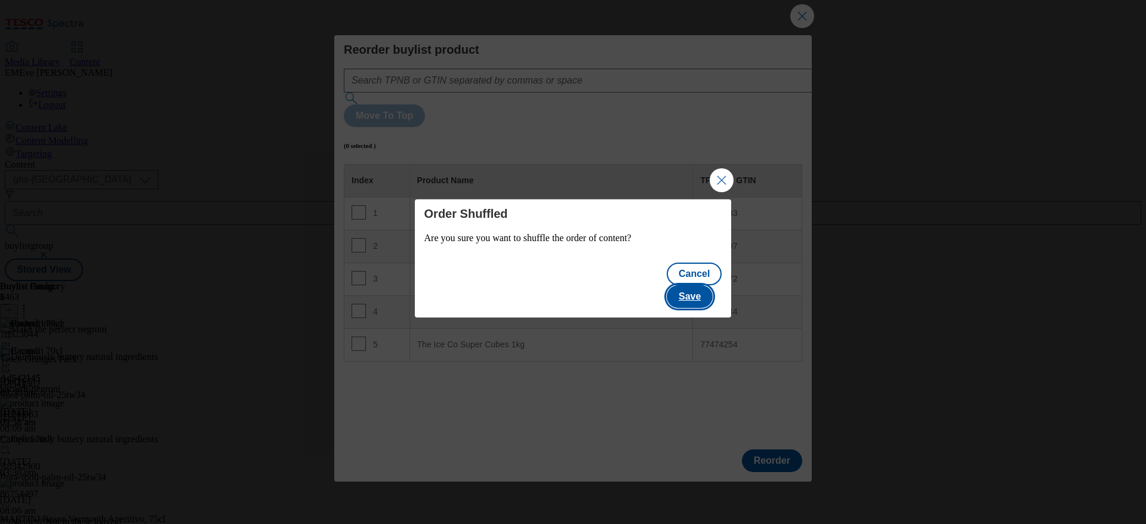
click at [706, 285] on button "Save" at bounding box center [690, 296] width 46 height 23
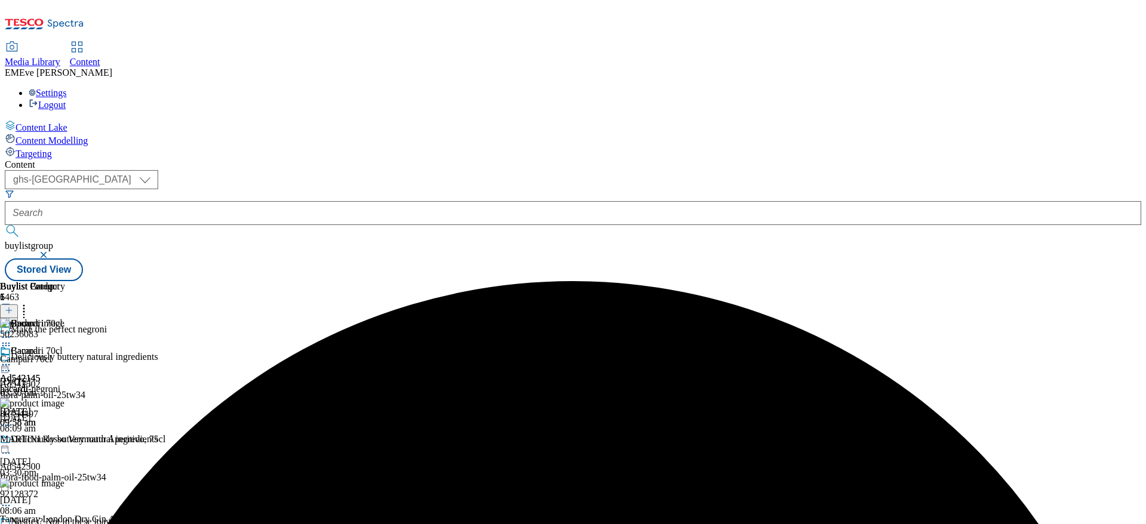
click at [63, 346] on div "Campari 70cl Ad542145 bacardi [DATE] 09:58 am" at bounding box center [31, 387] width 63 height 82
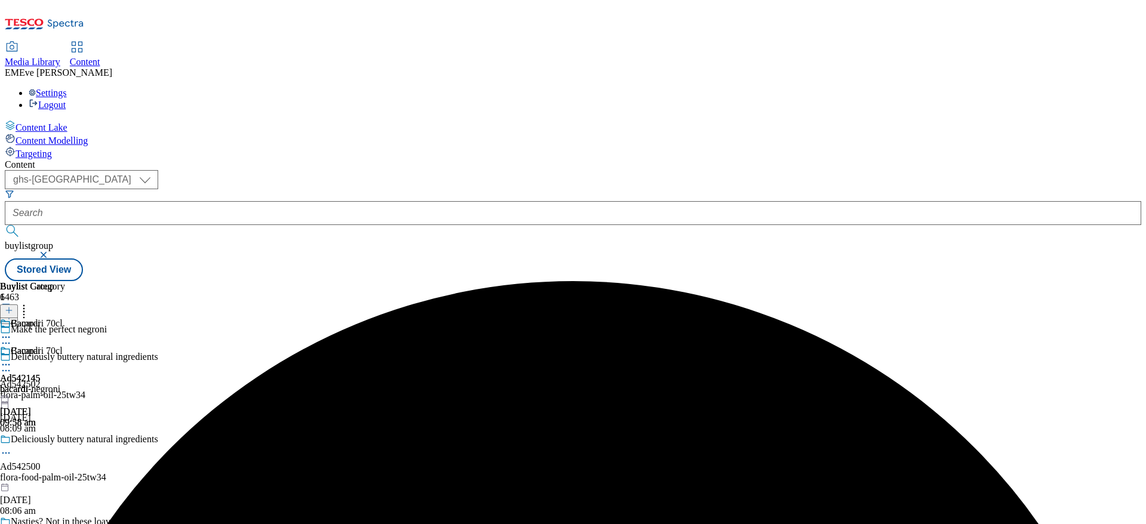
click at [12, 359] on icon at bounding box center [6, 365] width 12 height 12
click at [65, 441] on span "Preview" at bounding box center [51, 445] width 28 height 9
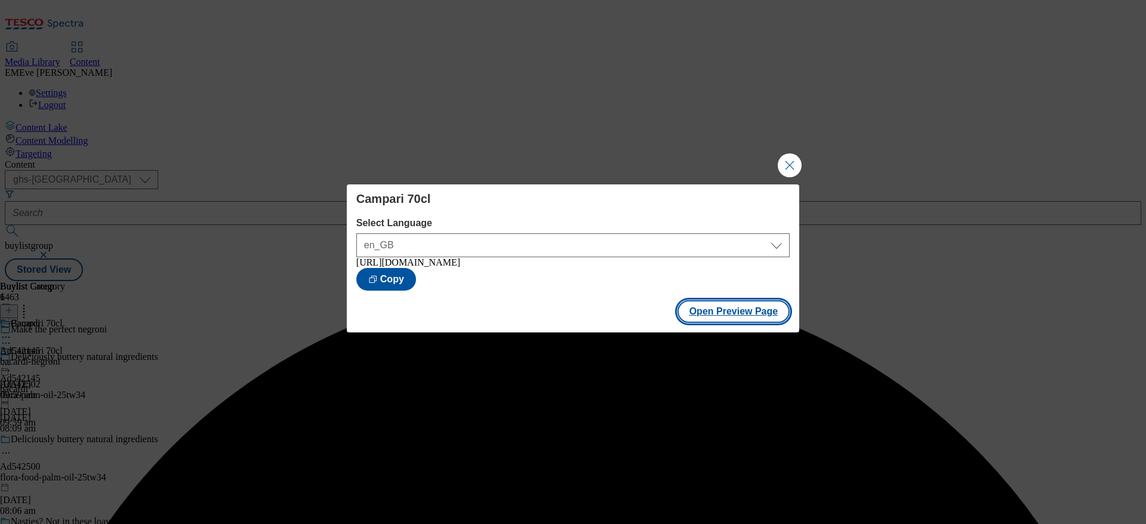
click at [766, 318] on button "Open Preview Page" at bounding box center [734, 311] width 113 height 23
click at [781, 155] on button "Close Modal" at bounding box center [790, 165] width 24 height 24
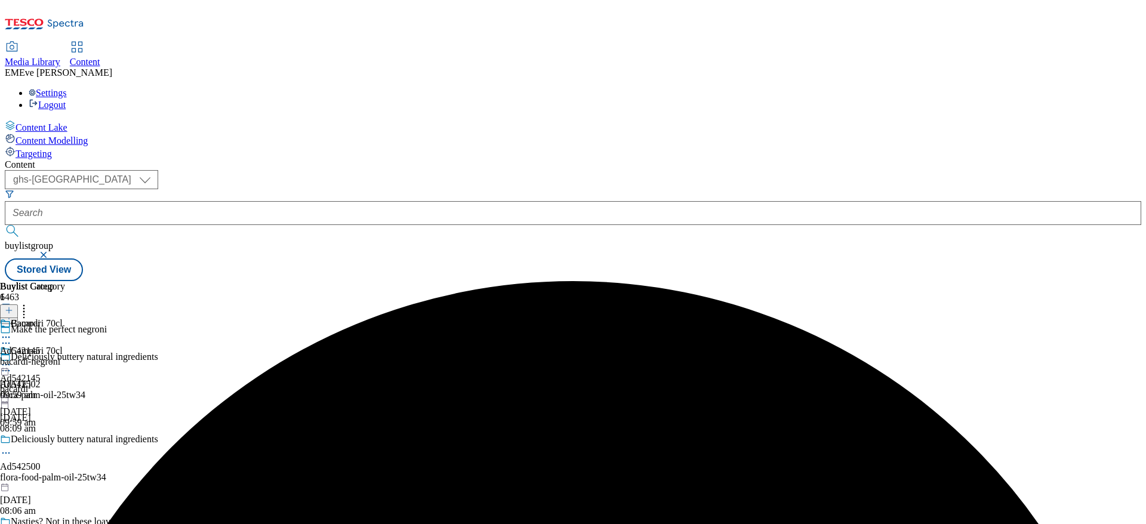
click at [12, 359] on icon at bounding box center [6, 365] width 12 height 12
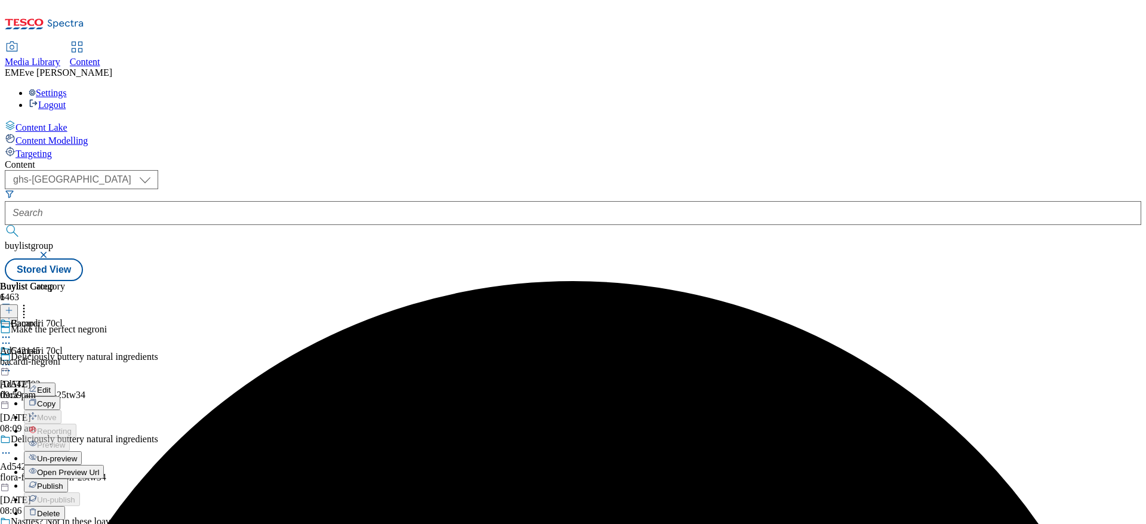
click at [68, 479] on button "Publish" at bounding box center [46, 486] width 44 height 14
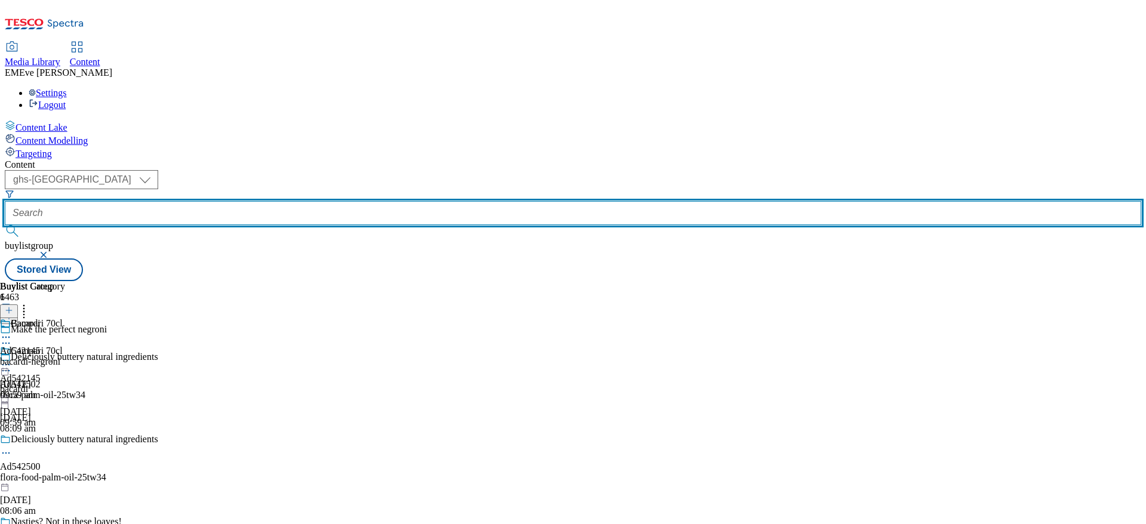
click at [281, 201] on input "text" at bounding box center [573, 213] width 1137 height 24
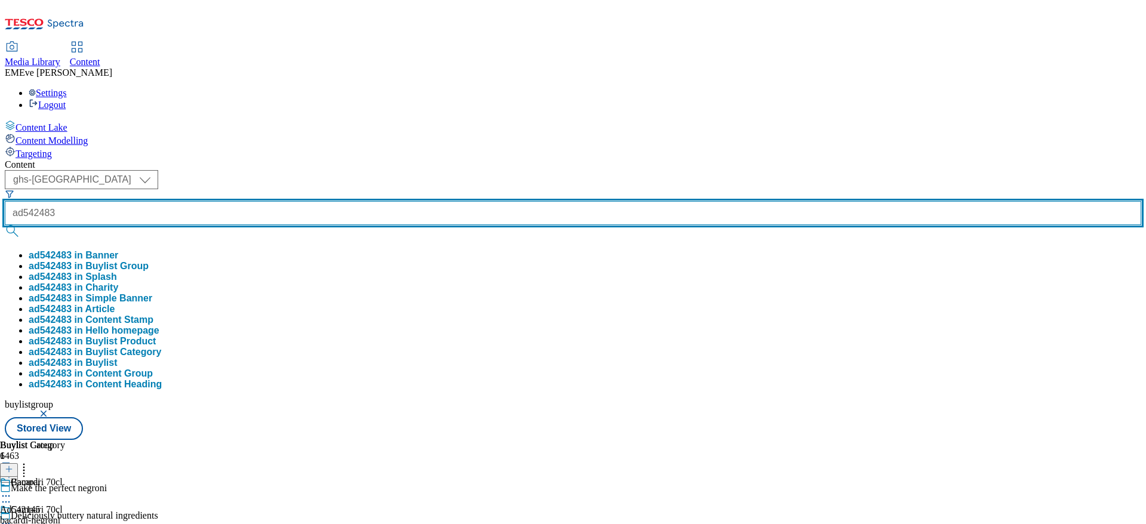
type input "ad542483"
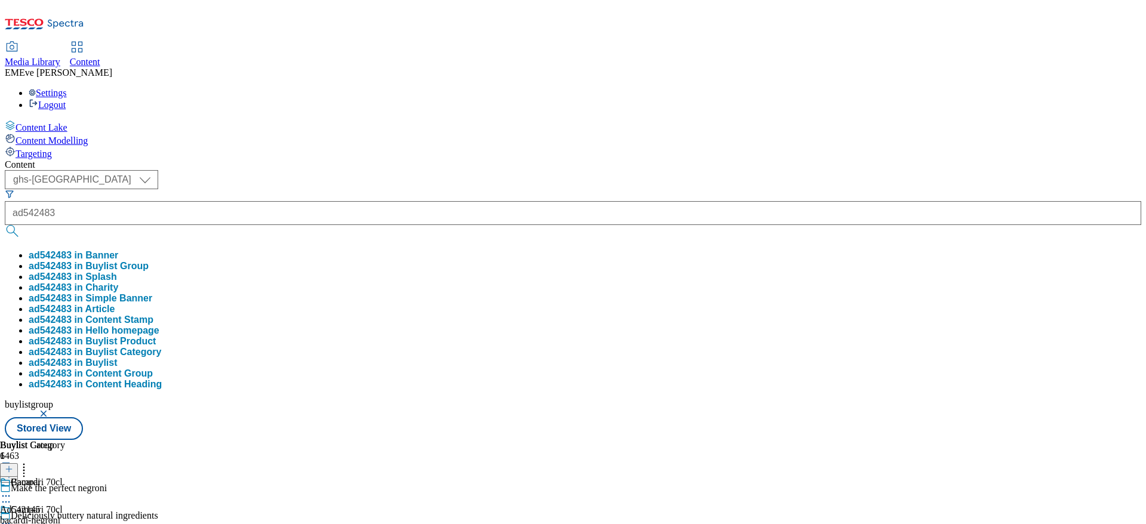
click at [149, 261] on button "ad542483 in Buylist Group" at bounding box center [89, 266] width 120 height 11
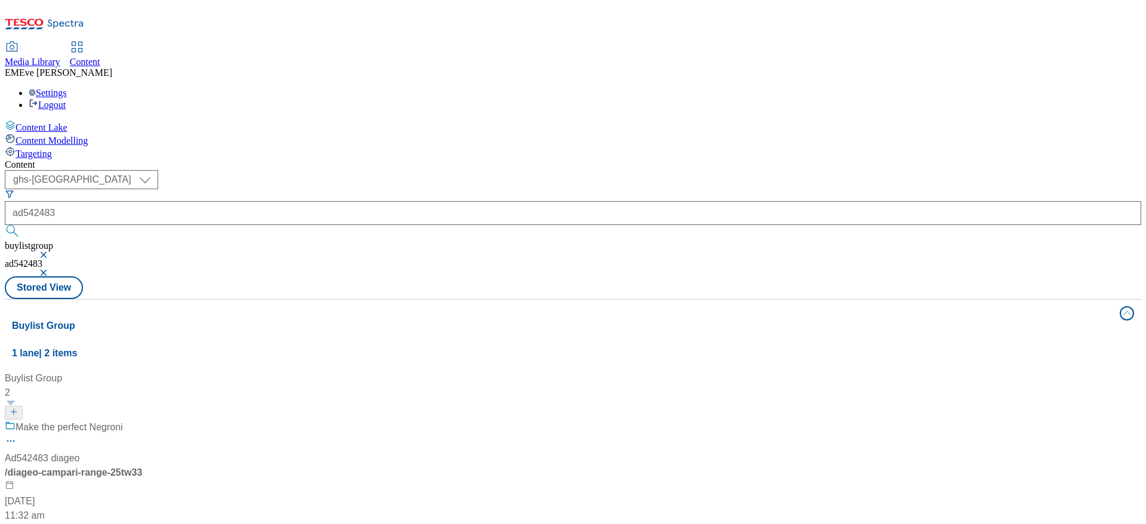
click at [154, 420] on div "Make the perfect Negroni Ad542483 diageo / diageo-campari-range-25tw33 [DATE] 1…" at bounding box center [79, 471] width 149 height 103
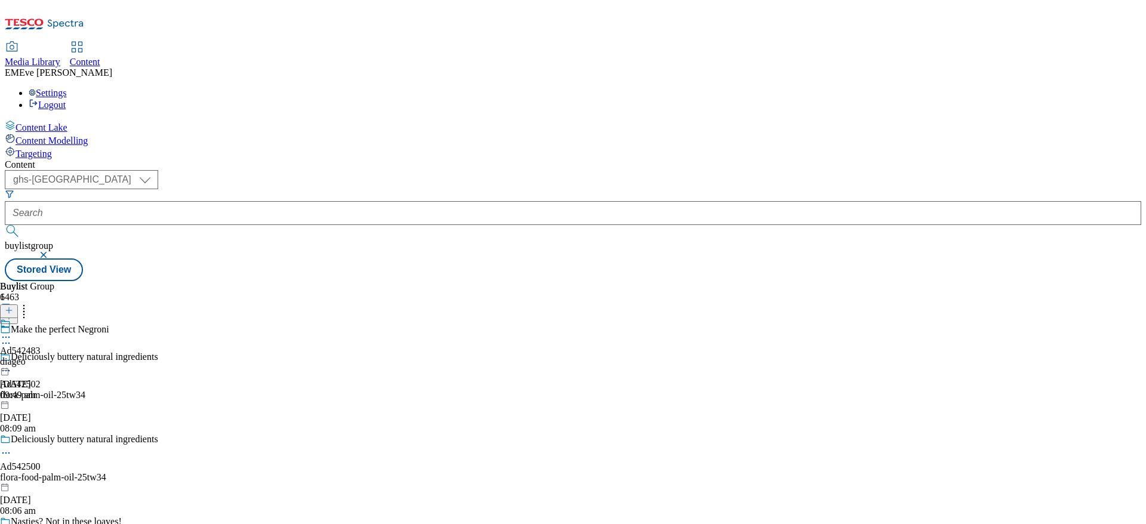
click at [41, 318] on div "Ad542483 diageo [DATE] 09:49 am" at bounding box center [20, 359] width 41 height 82
click at [84, 356] on div "diageo-campari-range" at bounding box center [42, 361] width 84 height 11
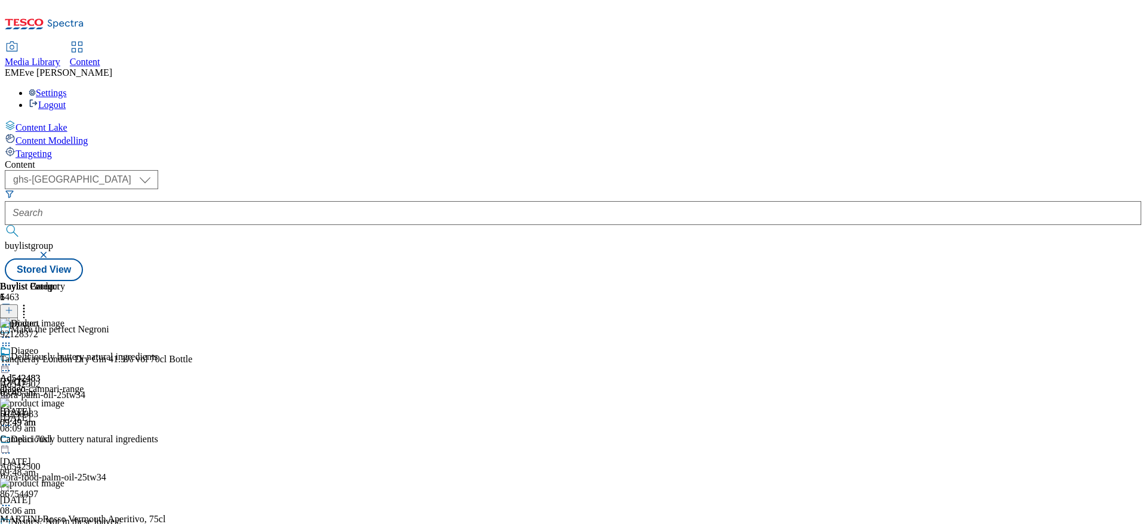
click at [12, 359] on icon at bounding box center [6, 365] width 12 height 12
click at [75, 496] on span "Un-publish" at bounding box center [56, 500] width 38 height 9
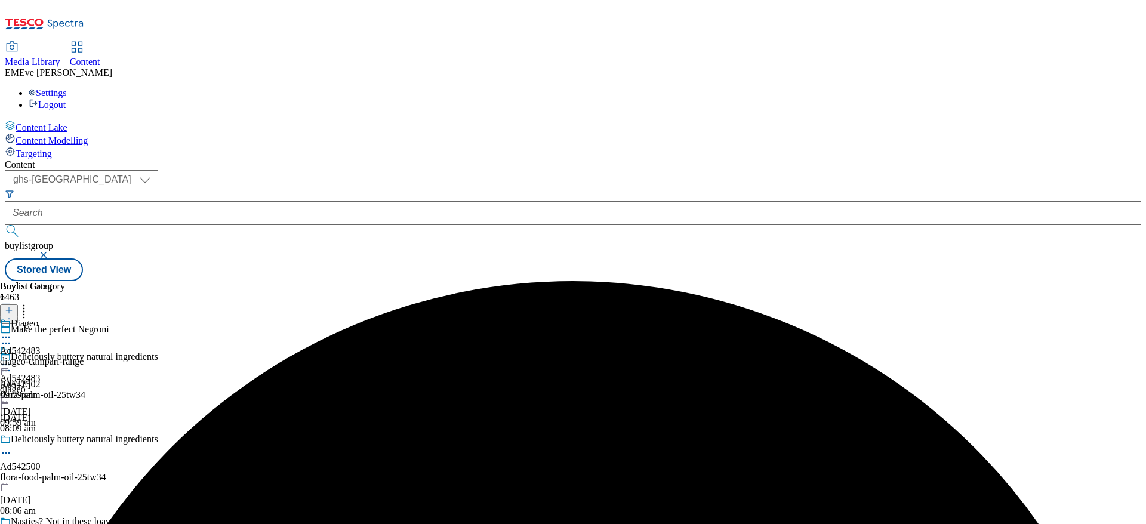
click at [12, 359] on icon at bounding box center [6, 365] width 12 height 12
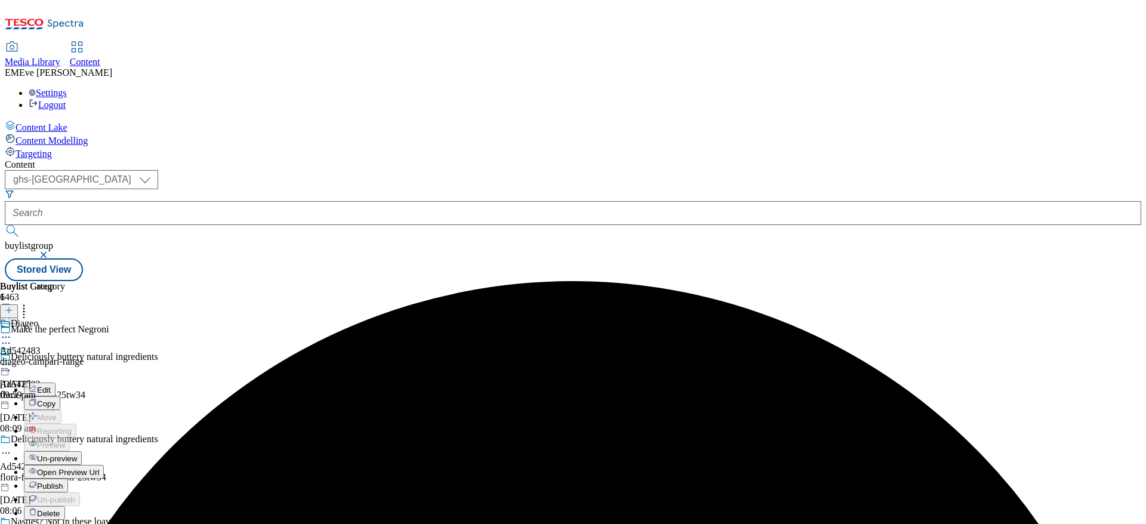
click at [77, 454] on span "Un-preview" at bounding box center [57, 458] width 40 height 9
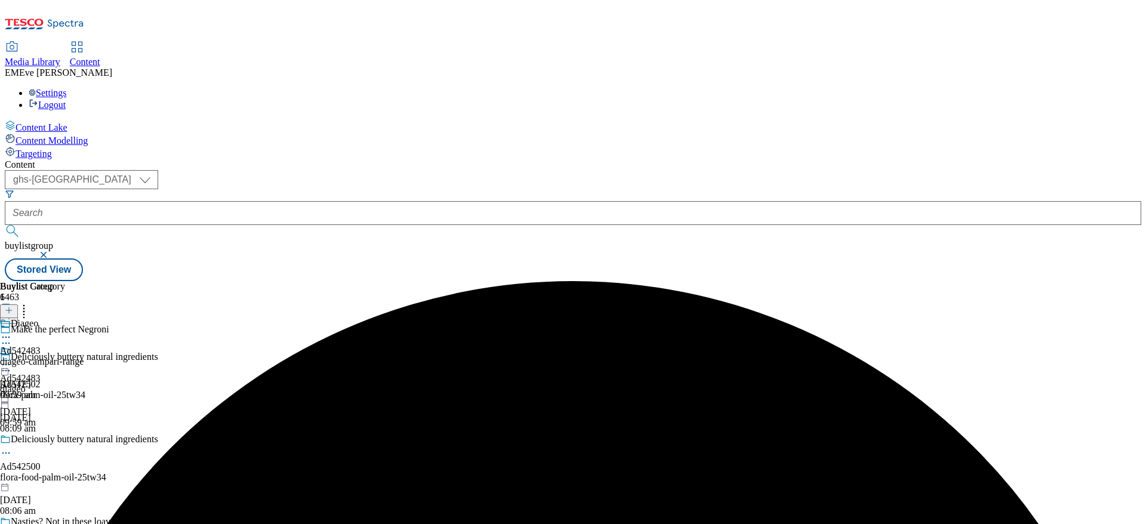
click at [84, 356] on div "diageo-campari-range" at bounding box center [42, 361] width 84 height 11
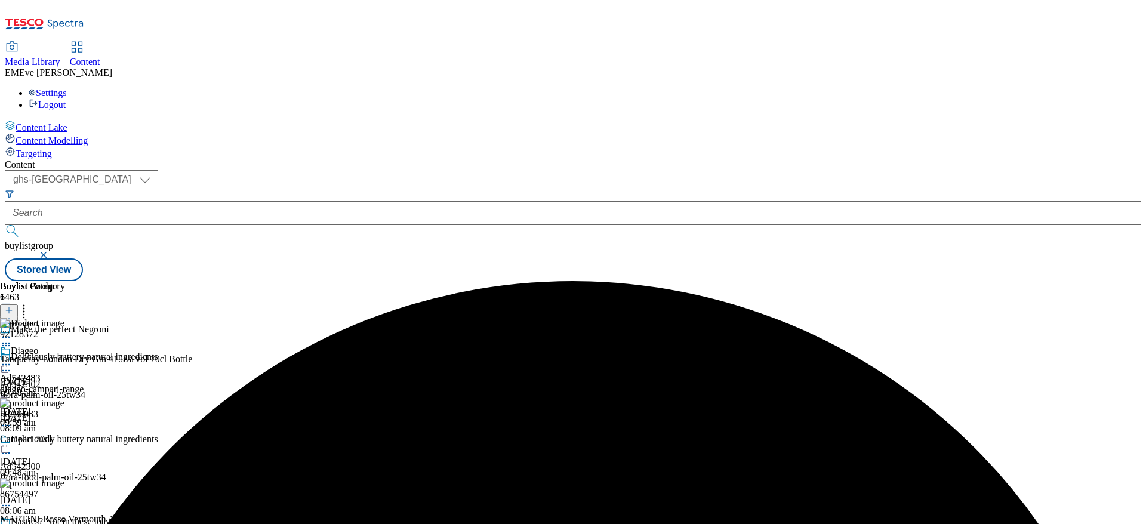
scroll to position [239, 0]
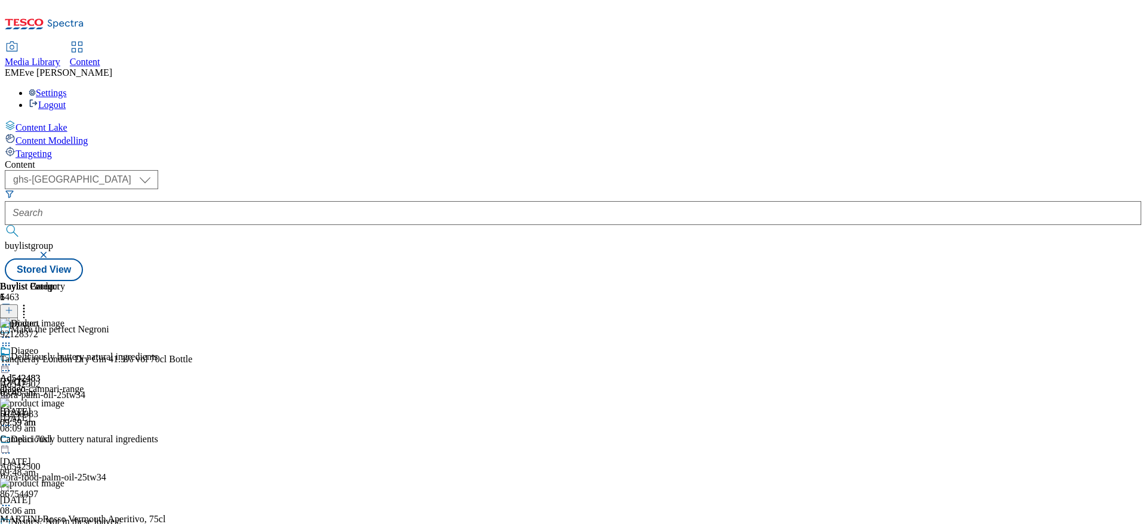
scroll to position [48, 0]
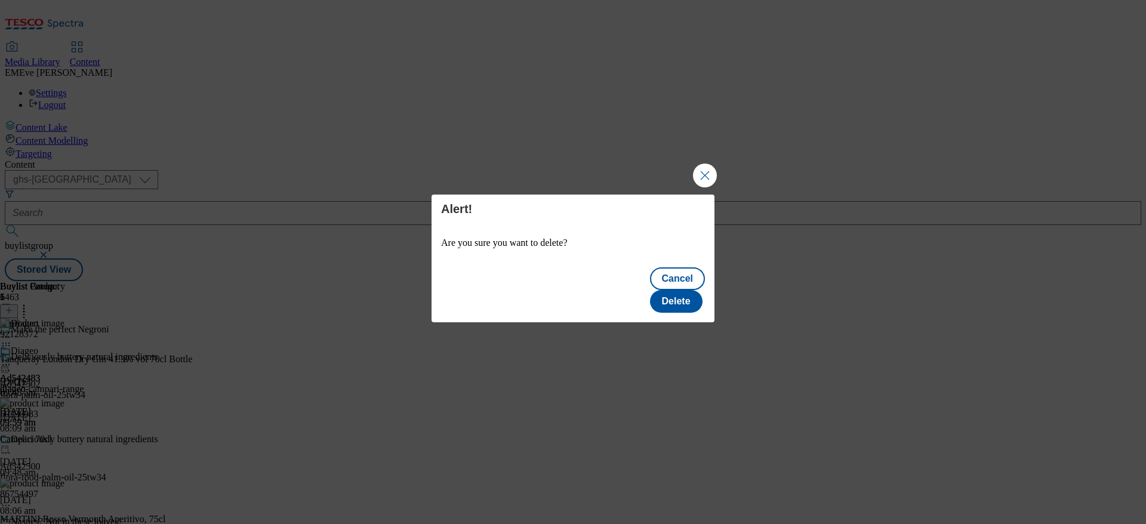
scroll to position [0, 0]
click at [687, 290] on button "Delete" at bounding box center [676, 301] width 53 height 23
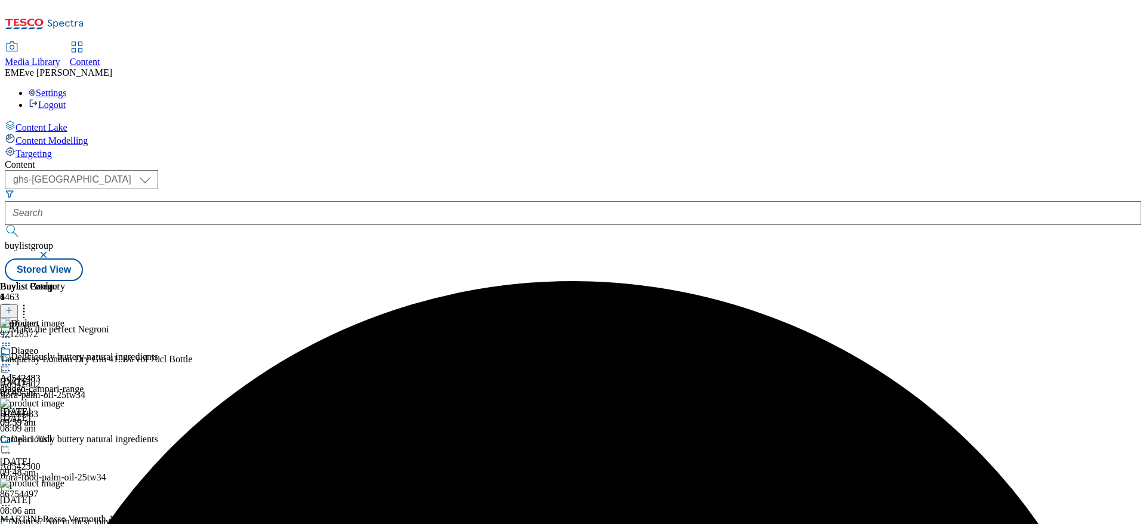
click at [13, 306] on icon at bounding box center [9, 310] width 8 height 8
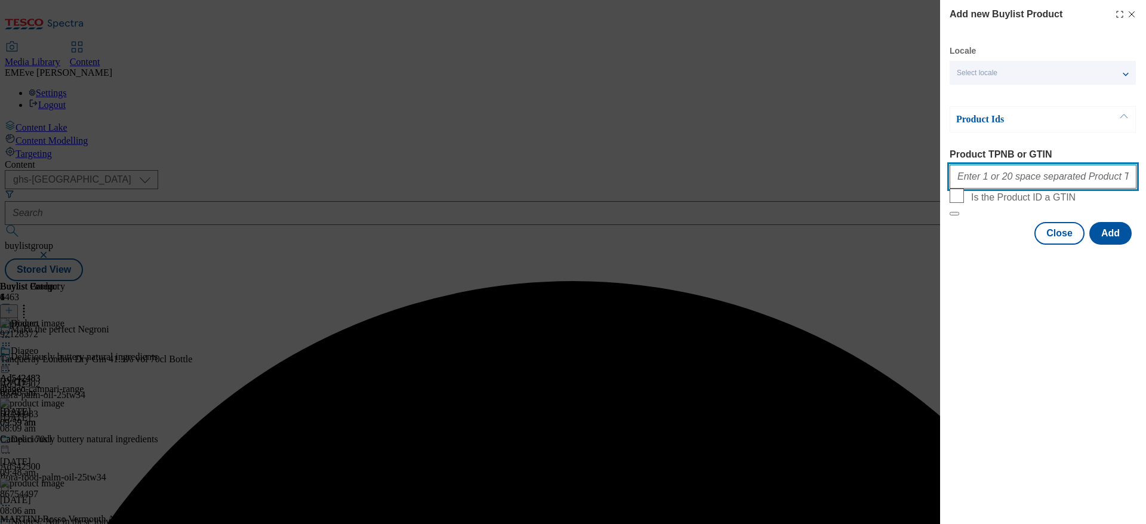
click at [1017, 183] on input "Product TPNB or GTIN" at bounding box center [1043, 177] width 187 height 24
paste input "78923044"
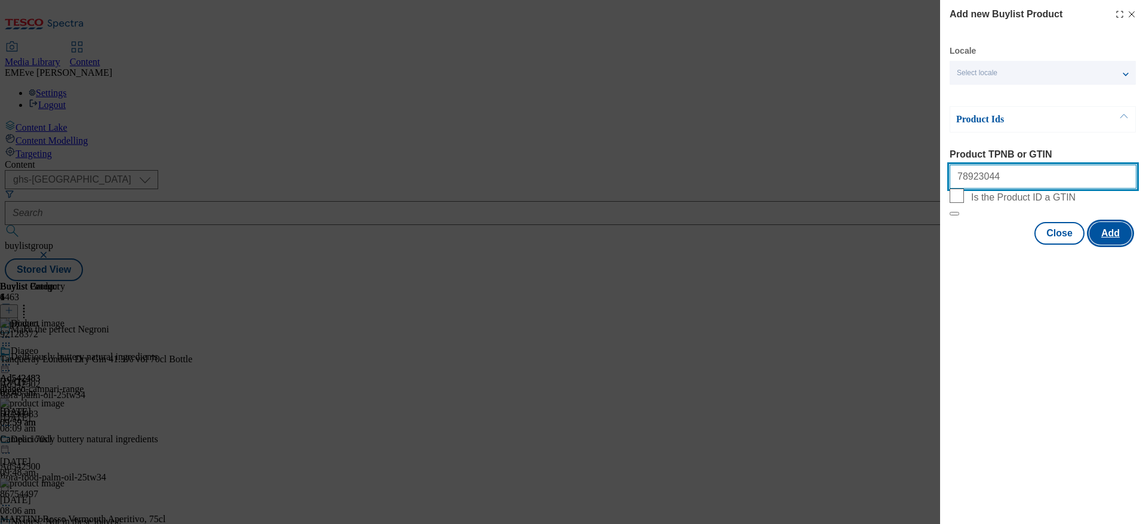
type input "78923044"
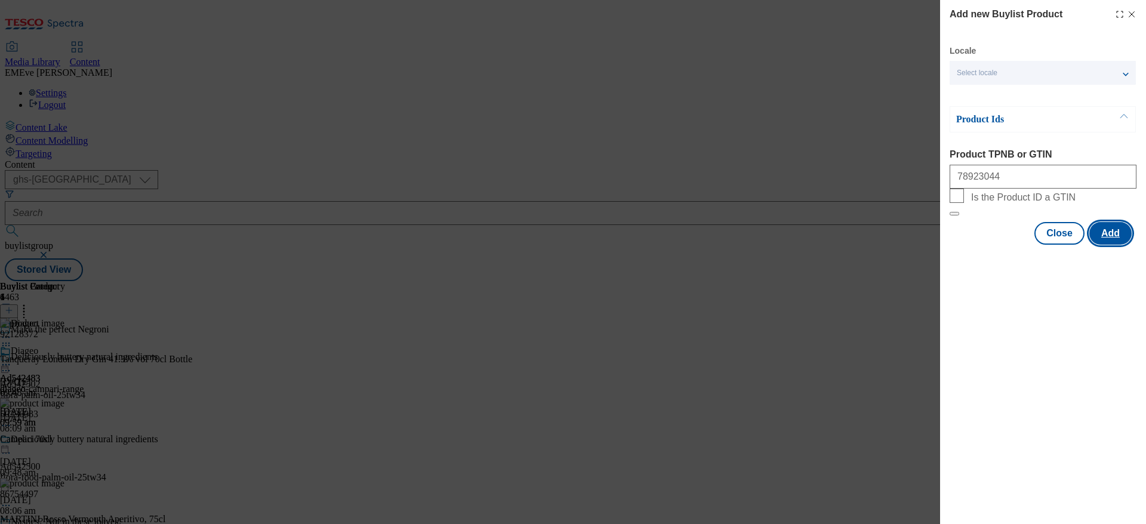
click at [1130, 245] on button "Add" at bounding box center [1111, 233] width 42 height 23
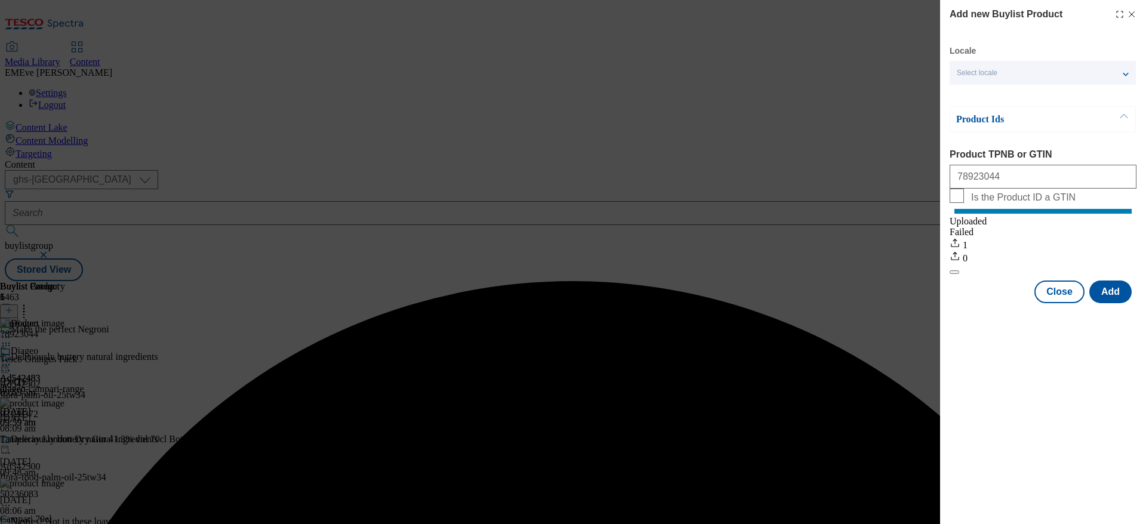
click at [1063, 306] on div "Add new Buylist Product Locale Select locale English Welsh Product Ids Product …" at bounding box center [1043, 153] width 206 height 306
click at [1062, 303] on button "Close" at bounding box center [1060, 292] width 50 height 23
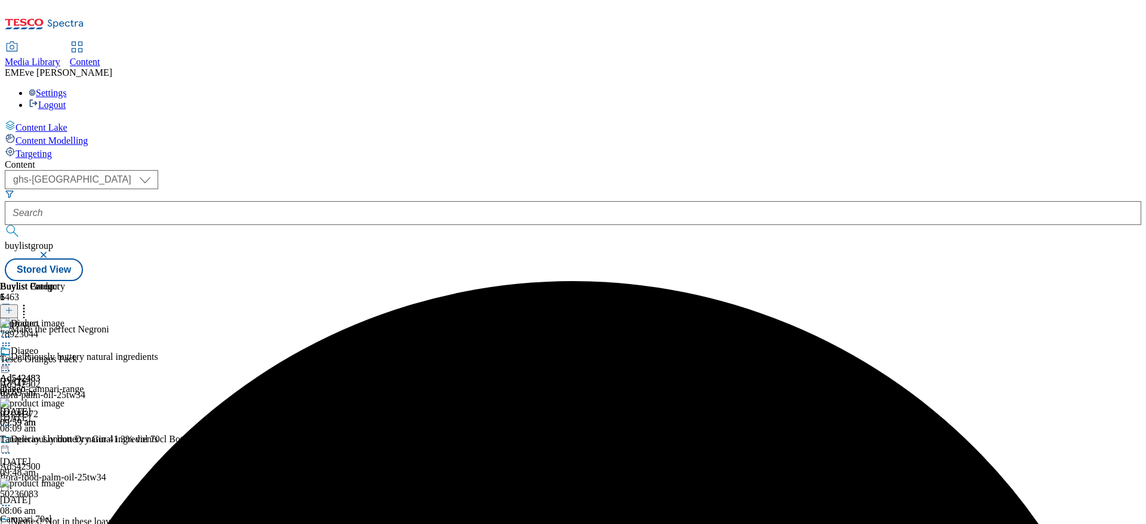
click at [30, 303] on icon at bounding box center [24, 309] width 12 height 12
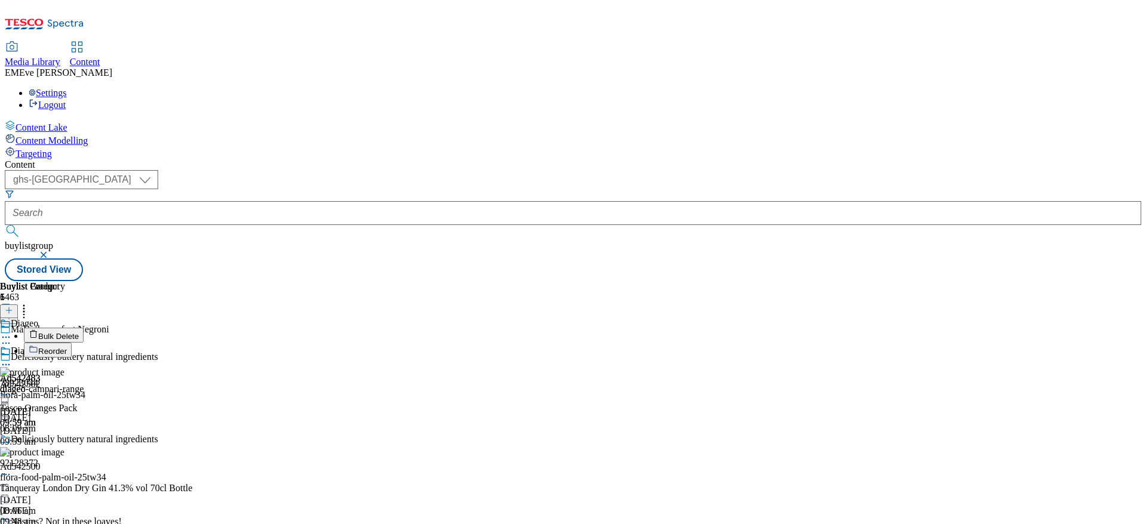
click at [72, 343] on button "Reorder" at bounding box center [48, 350] width 48 height 15
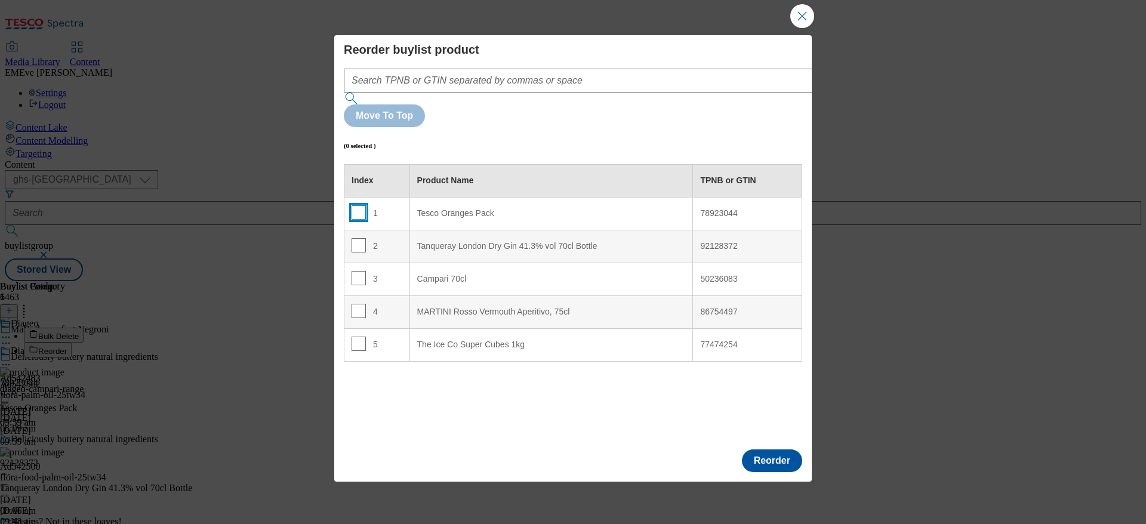
click at [357, 205] on input "Modal" at bounding box center [359, 212] width 14 height 14
checkbox input "true"
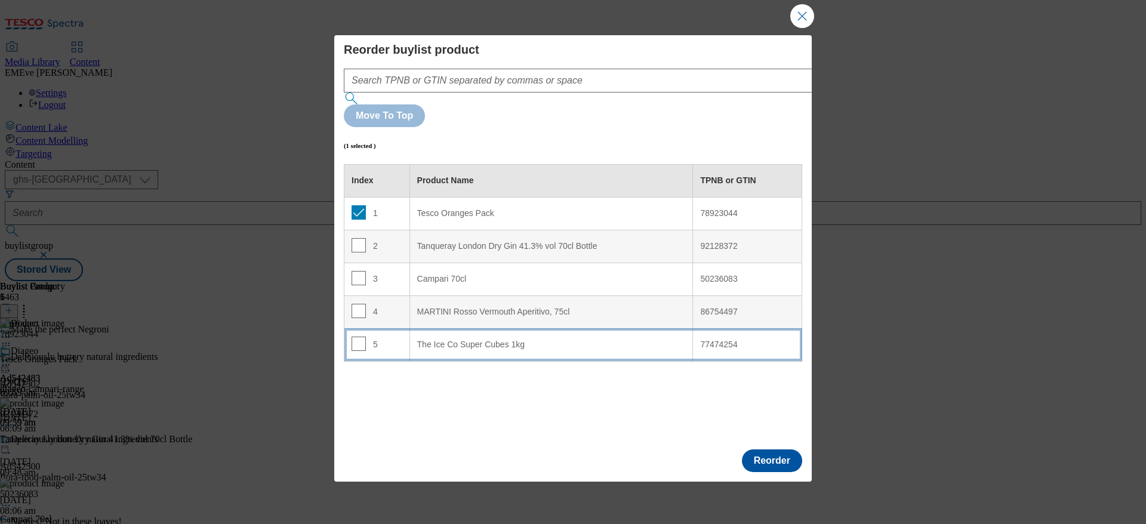
click at [383, 328] on td "5" at bounding box center [377, 344] width 66 height 33
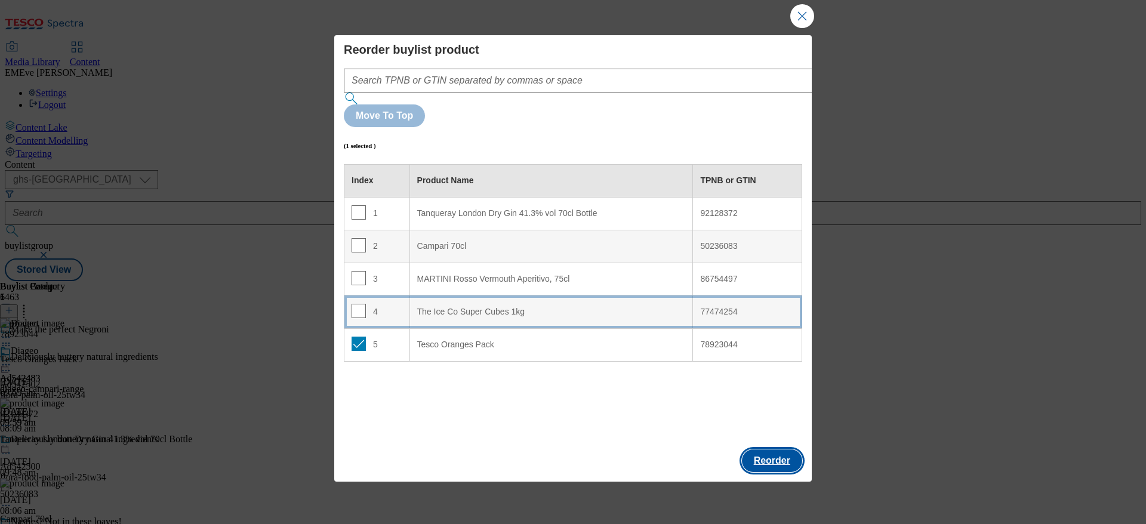
click at [786, 450] on button "Reorder" at bounding box center [772, 461] width 60 height 23
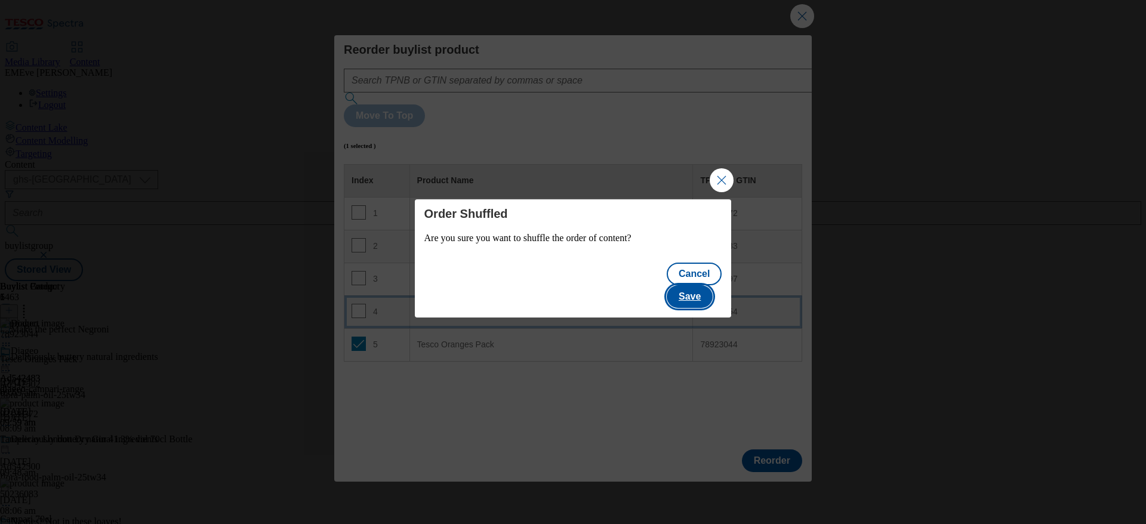
click at [700, 285] on button "Save" at bounding box center [690, 296] width 46 height 23
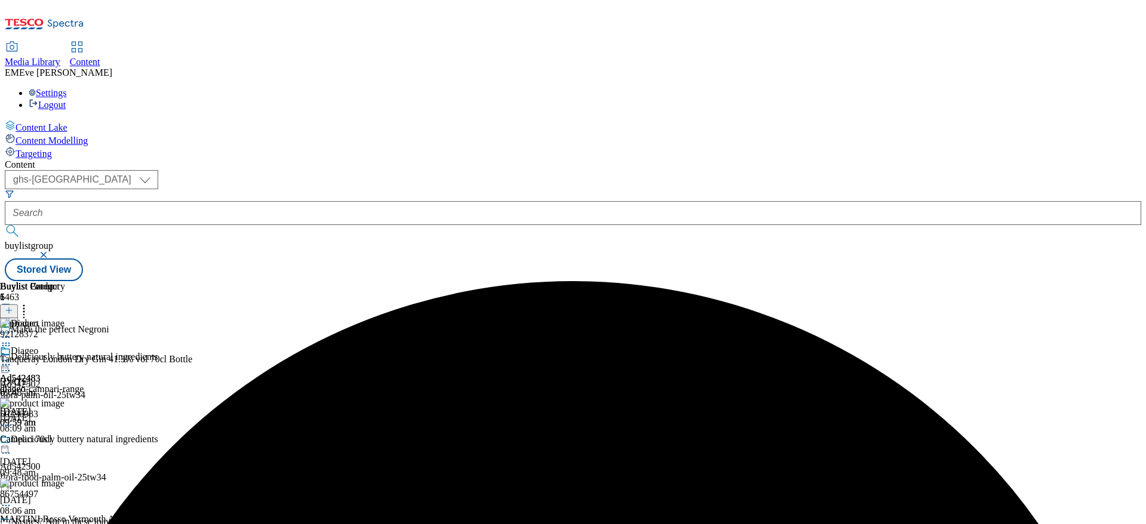
click at [12, 359] on icon at bounding box center [6, 365] width 12 height 12
click at [70, 439] on div "Preview" at bounding box center [47, 444] width 46 height 10
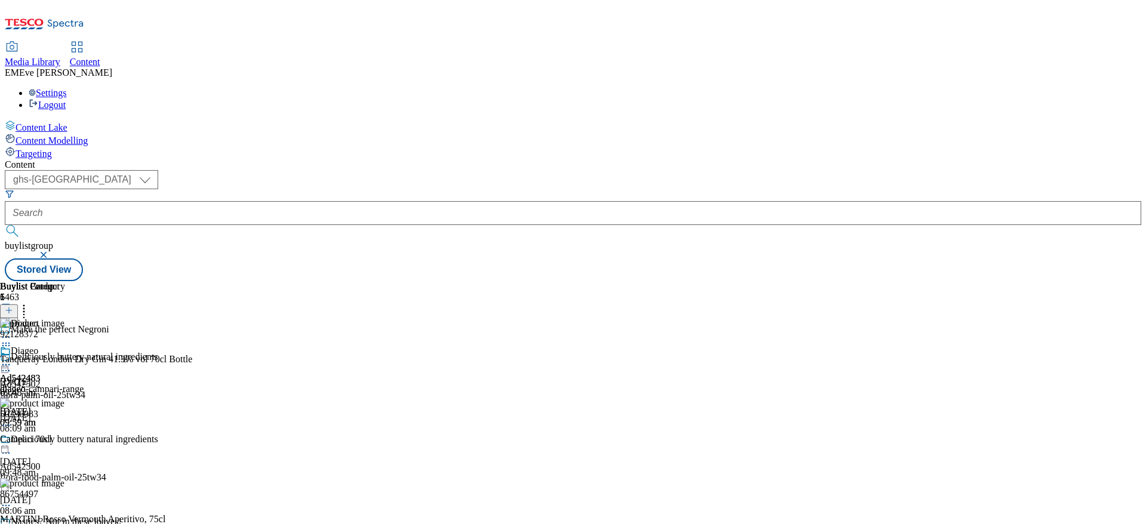
click at [12, 359] on icon at bounding box center [6, 365] width 12 height 12
click at [65, 441] on span "Preview" at bounding box center [51, 445] width 28 height 9
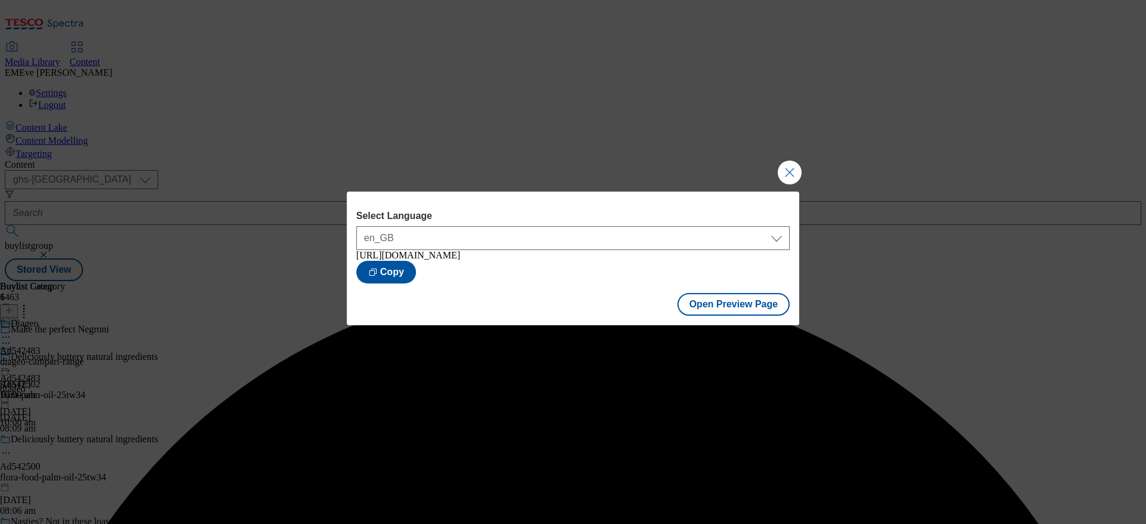
click at [753, 294] on div "Open Preview Page" at bounding box center [573, 305] width 453 height 39
click at [753, 310] on button "Open Preview Page" at bounding box center [734, 304] width 113 height 23
click at [790, 171] on button "Close Modal" at bounding box center [790, 173] width 24 height 24
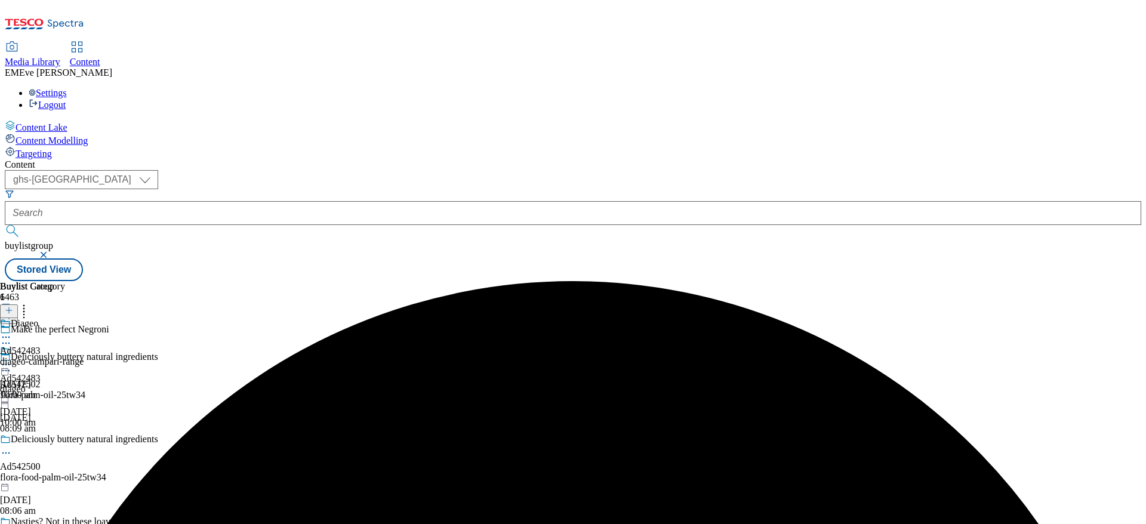
click at [12, 359] on icon at bounding box center [6, 365] width 12 height 12
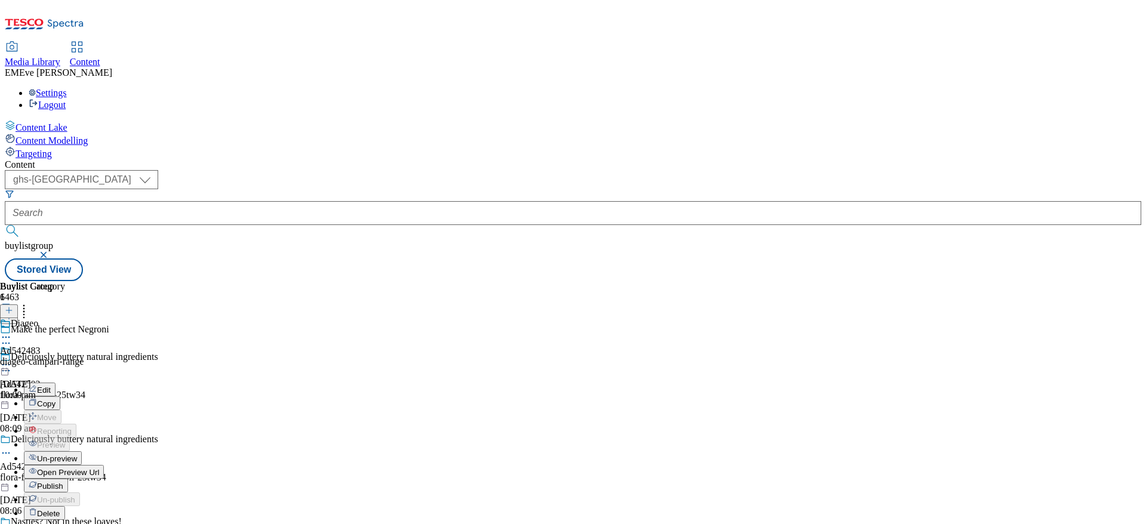
click at [63, 482] on span "Publish" at bounding box center [50, 486] width 26 height 9
